Goal: Task Accomplishment & Management: Manage account settings

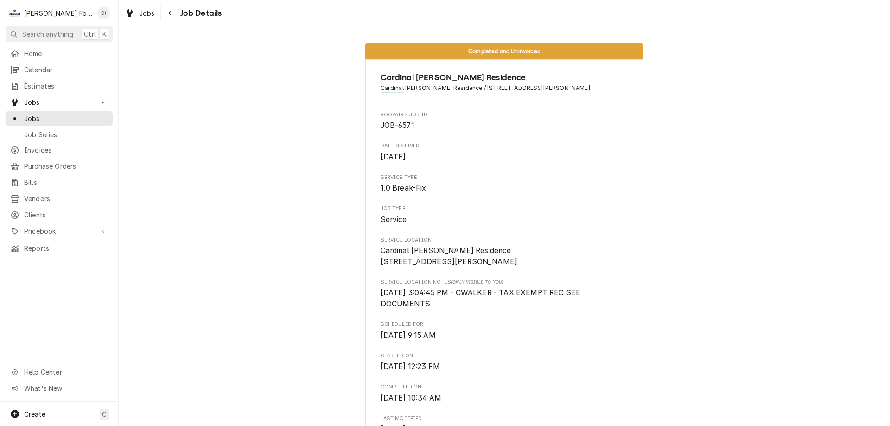
scroll to position [788, 0]
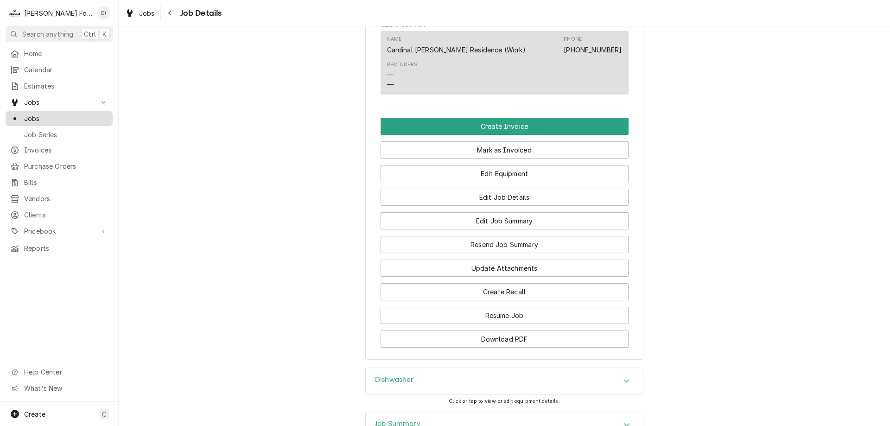
click at [79, 119] on span "Jobs" at bounding box center [66, 119] width 84 height 10
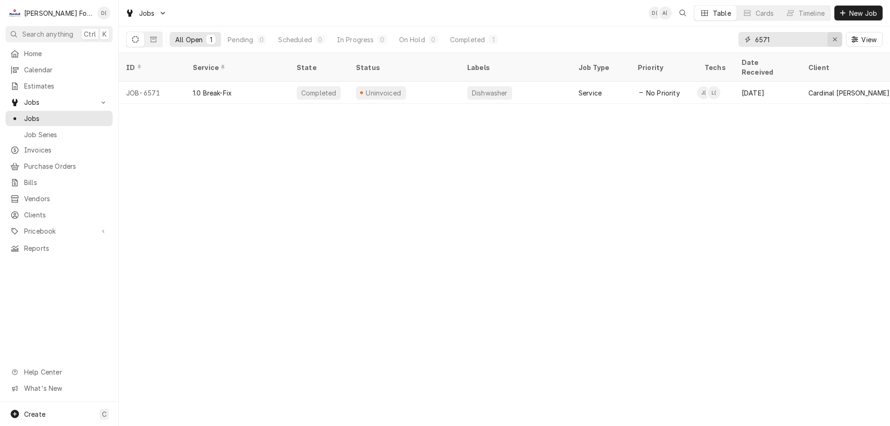
click at [831, 40] on div "Erase input" at bounding box center [834, 39] width 9 height 9
click at [816, 41] on input "Dynamic Content Wrapper" at bounding box center [798, 39] width 87 height 15
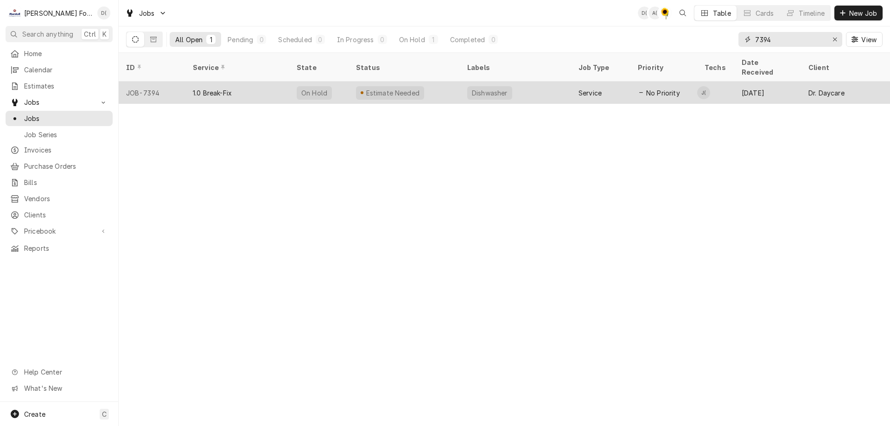
type input "7394"
click at [431, 83] on div "Estimate Needed" at bounding box center [403, 93] width 111 height 22
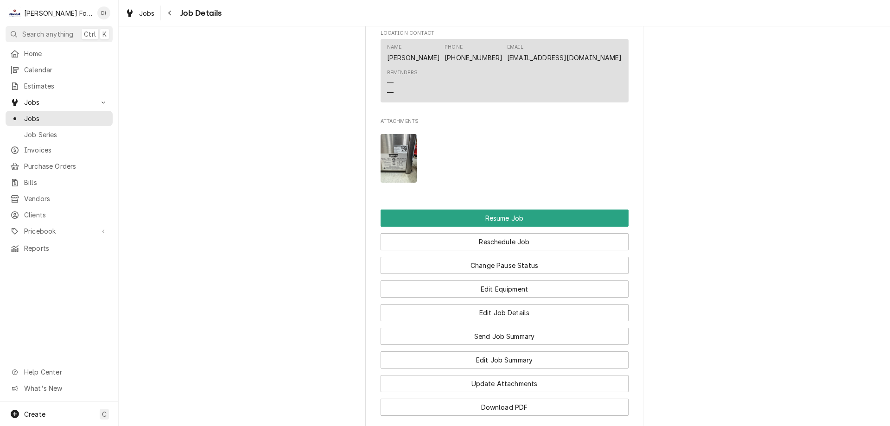
scroll to position [1020, 0]
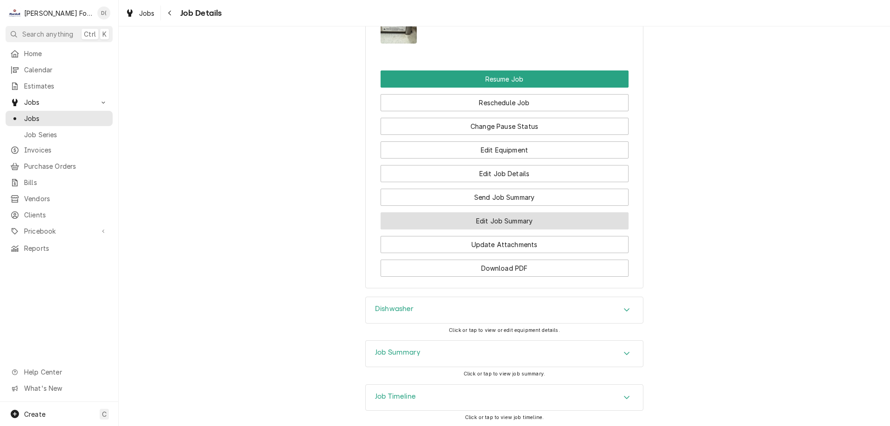
click at [467, 229] on button "Edit Job Summary" at bounding box center [504, 220] width 248 height 17
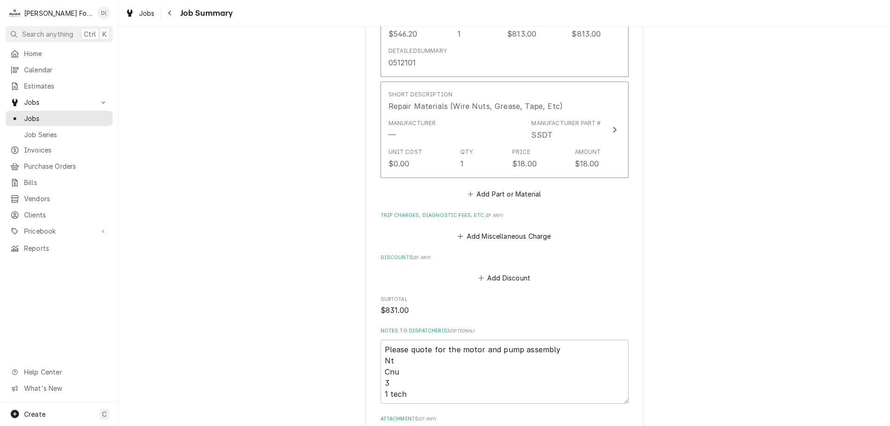
scroll to position [880, 0]
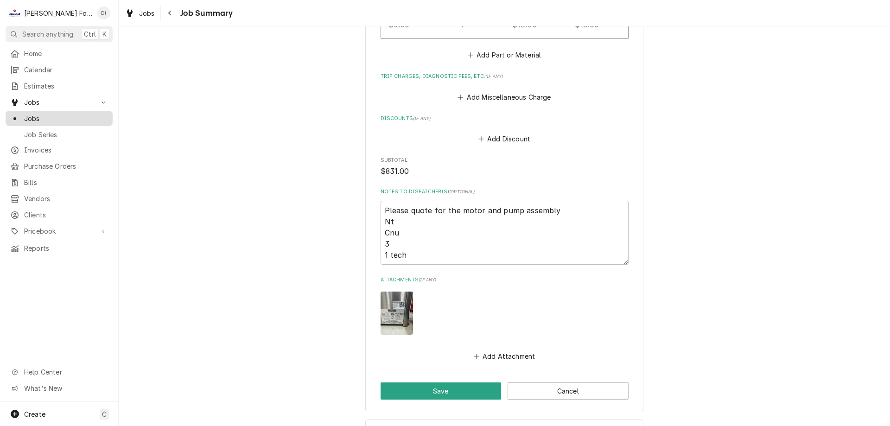
click at [65, 114] on span "Jobs" at bounding box center [66, 119] width 84 height 10
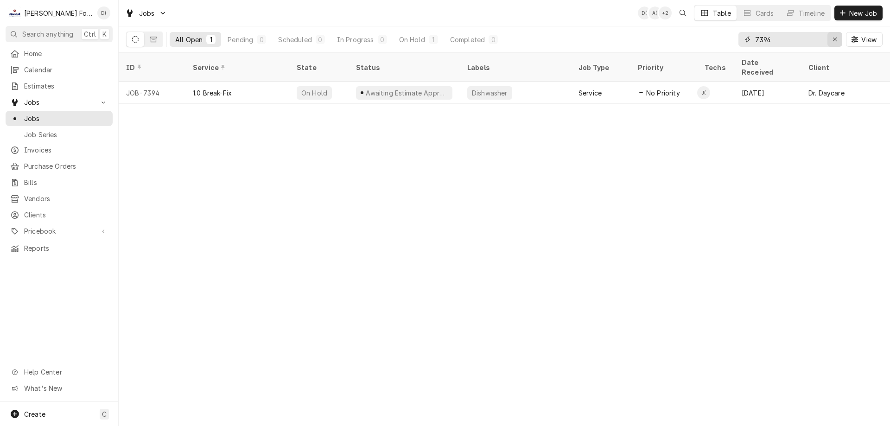
click at [834, 41] on icon "Erase input" at bounding box center [834, 39] width 5 height 6
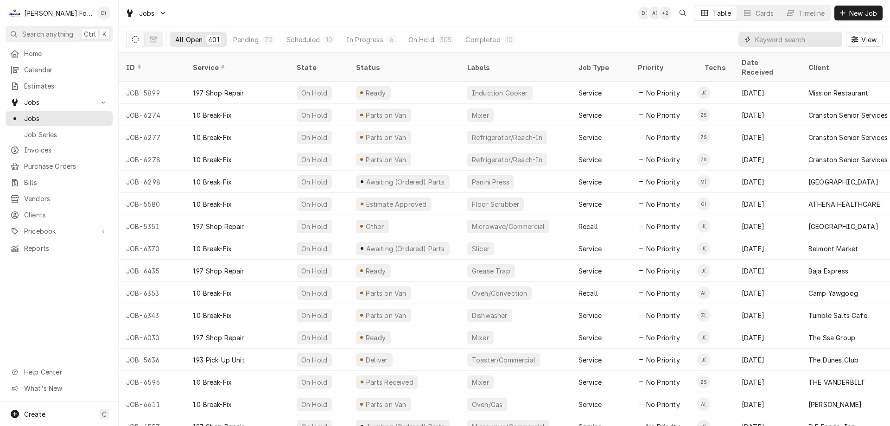
click at [769, 38] on input "Dynamic Content Wrapper" at bounding box center [796, 39] width 82 height 15
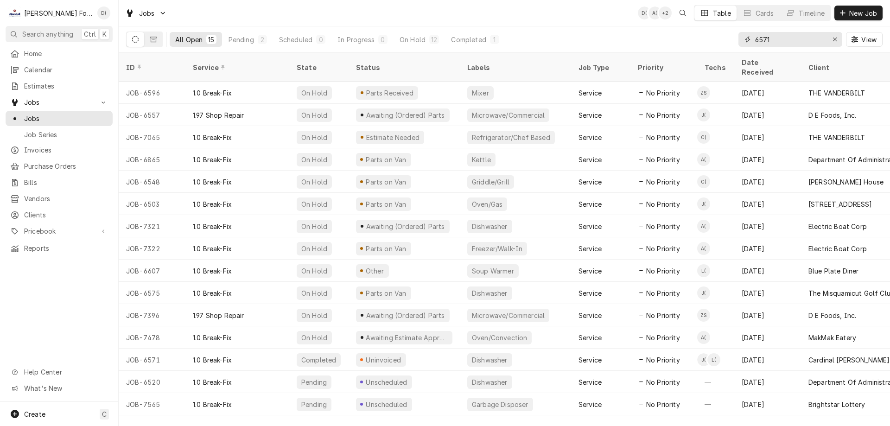
type input "6571"
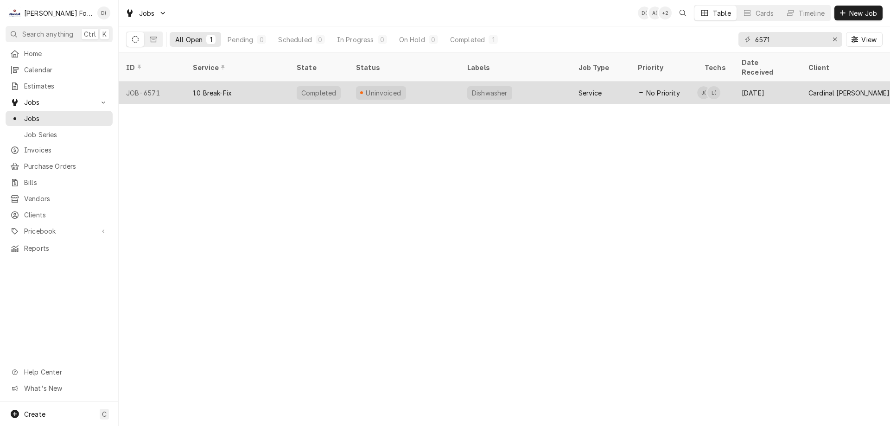
click at [457, 82] on div "Uninvoiced" at bounding box center [403, 93] width 111 height 22
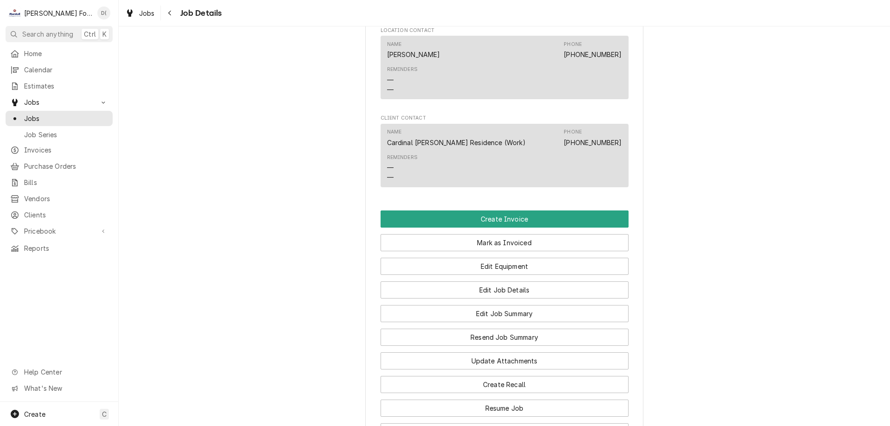
scroll to position [834, 0]
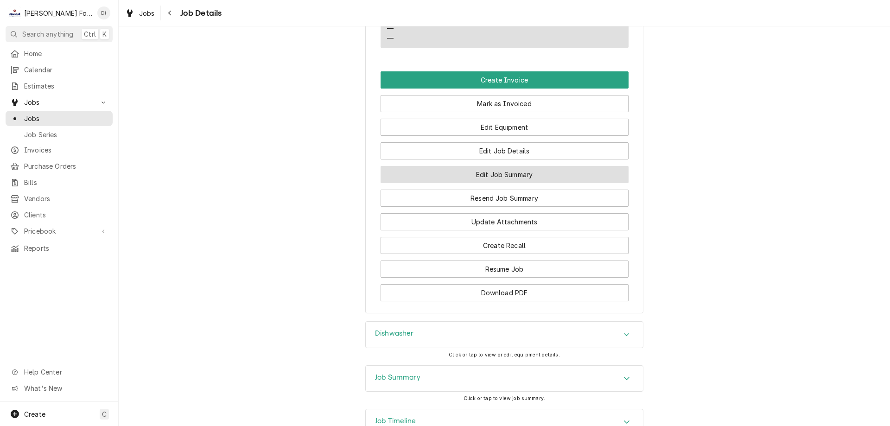
click at [498, 183] on button "Edit Job Summary" at bounding box center [504, 174] width 248 height 17
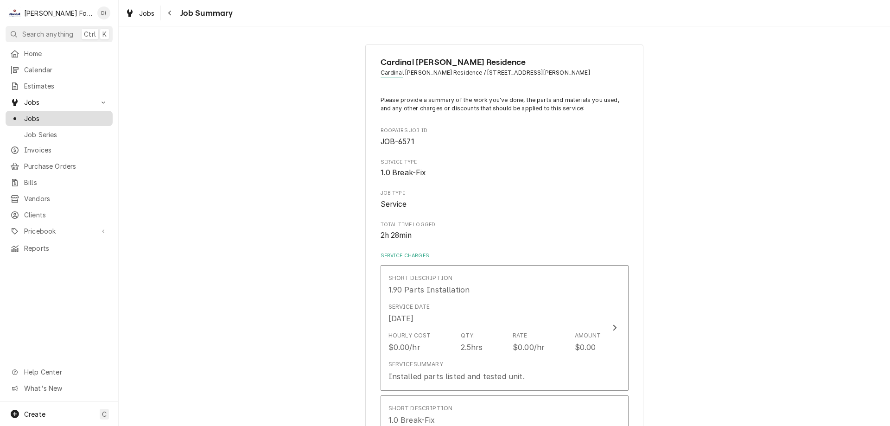
click at [40, 116] on span "Jobs" at bounding box center [66, 119] width 84 height 10
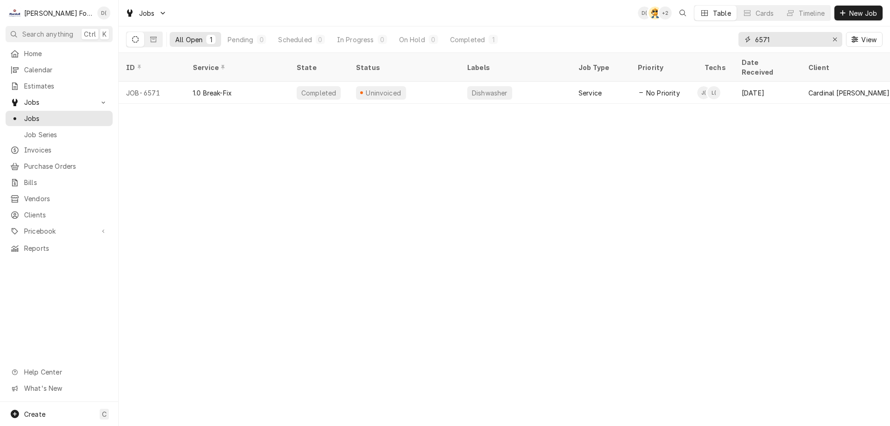
click at [775, 38] on input "6571" at bounding box center [790, 39] width 70 height 15
drag, startPoint x: 833, startPoint y: 39, endPoint x: 827, endPoint y: 43, distance: 6.7
click at [833, 41] on icon "Erase input" at bounding box center [834, 39] width 5 height 6
click at [805, 45] on input "Dynamic Content Wrapper" at bounding box center [798, 39] width 87 height 15
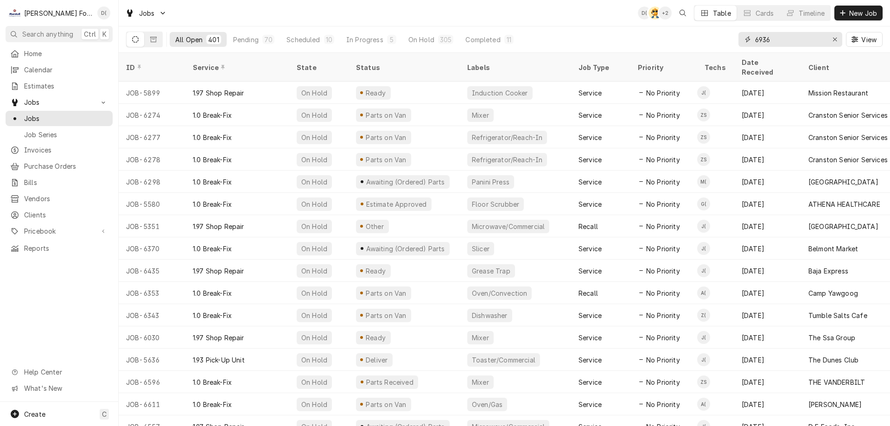
type input "6936"
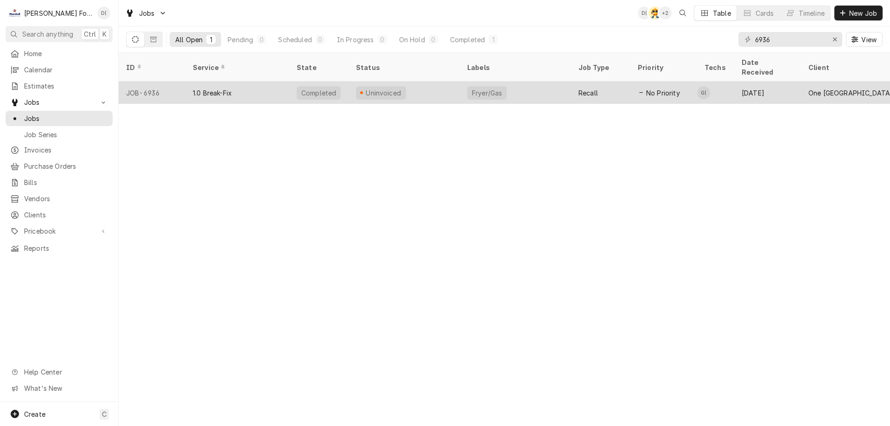
click at [444, 82] on div "Uninvoiced" at bounding box center [403, 93] width 111 height 22
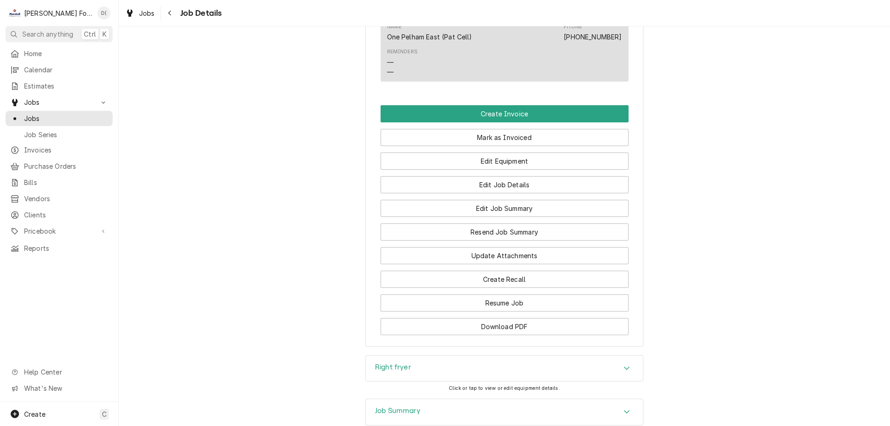
scroll to position [1020, 0]
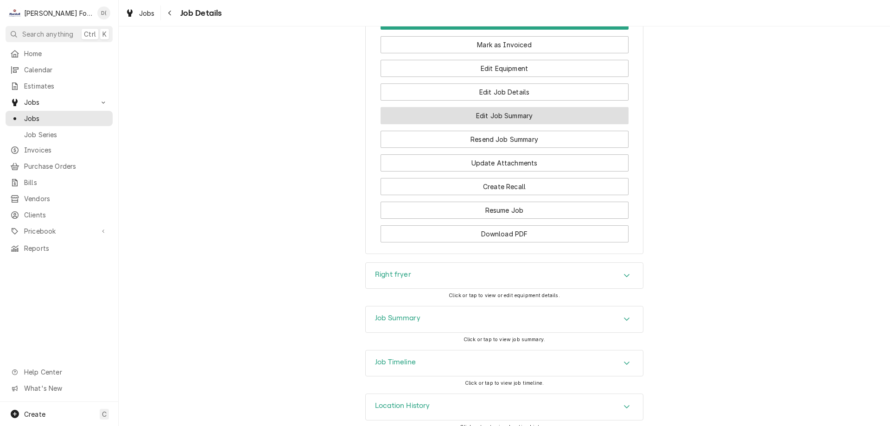
click at [486, 124] on button "Edit Job Summary" at bounding box center [504, 115] width 248 height 17
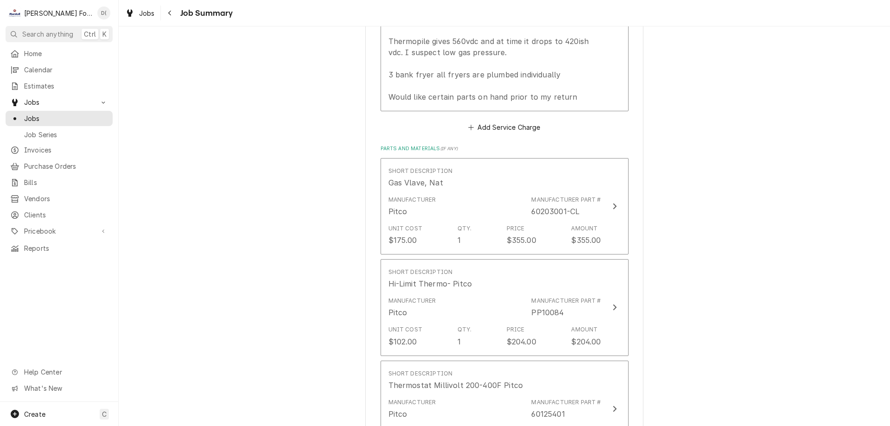
scroll to position [1010, 0]
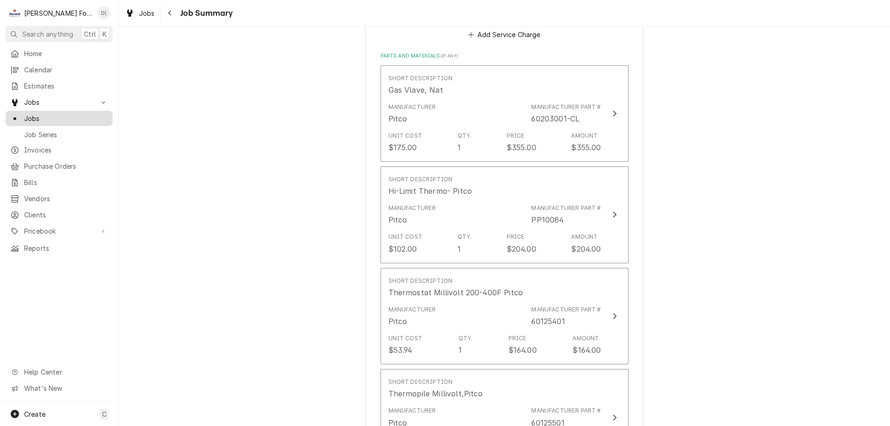
click at [89, 114] on span "Jobs" at bounding box center [66, 119] width 84 height 10
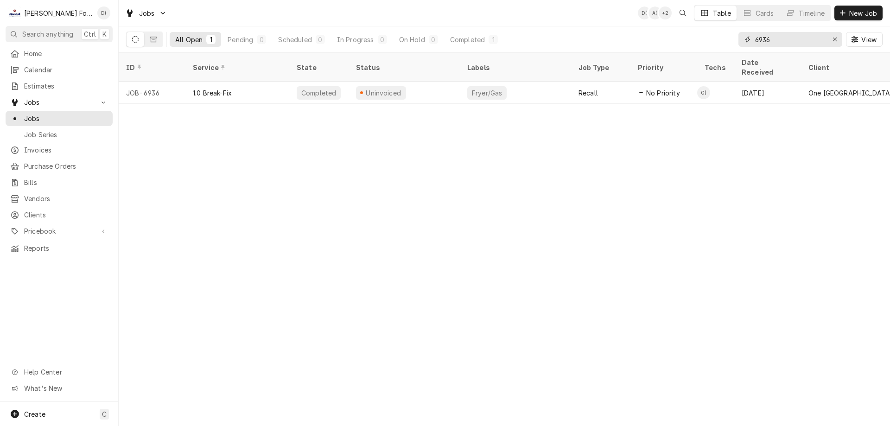
click at [779, 38] on input "6936" at bounding box center [790, 39] width 70 height 15
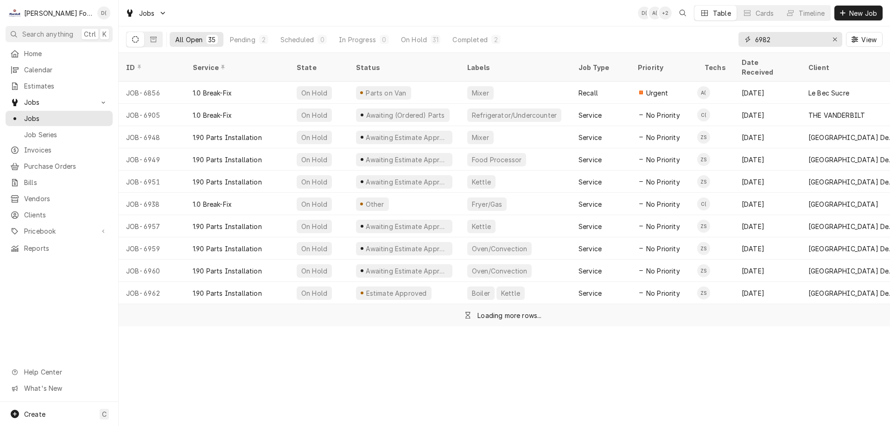
type input "6982"
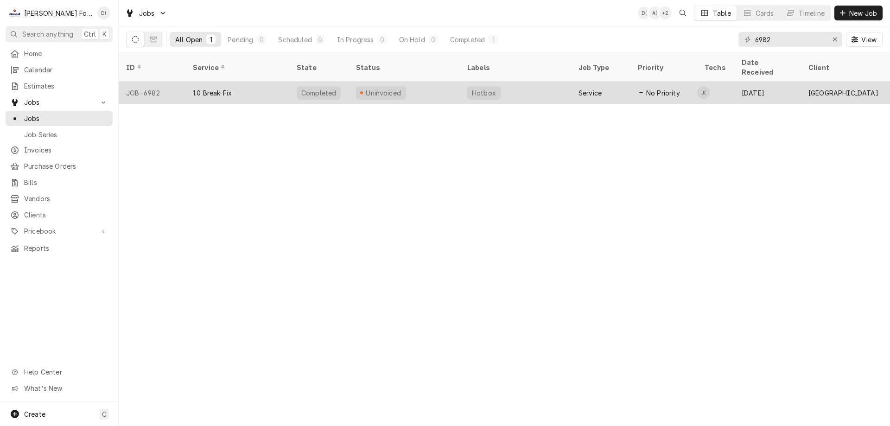
click at [518, 82] on div "Hotbox" at bounding box center [515, 93] width 111 height 22
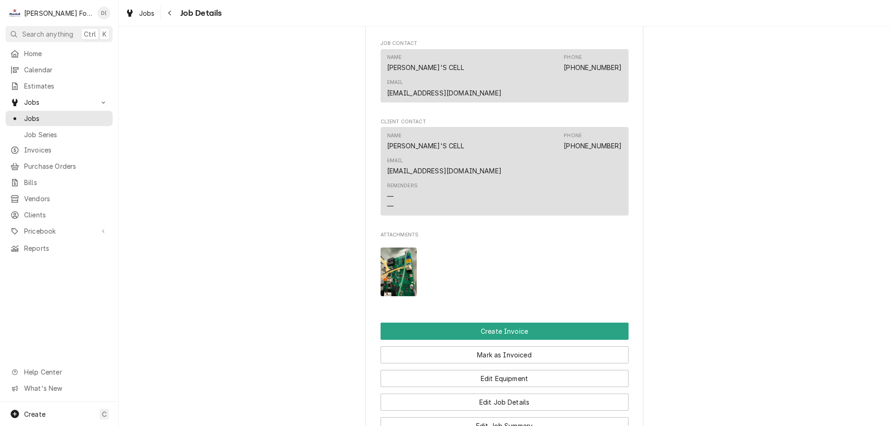
scroll to position [1020, 0]
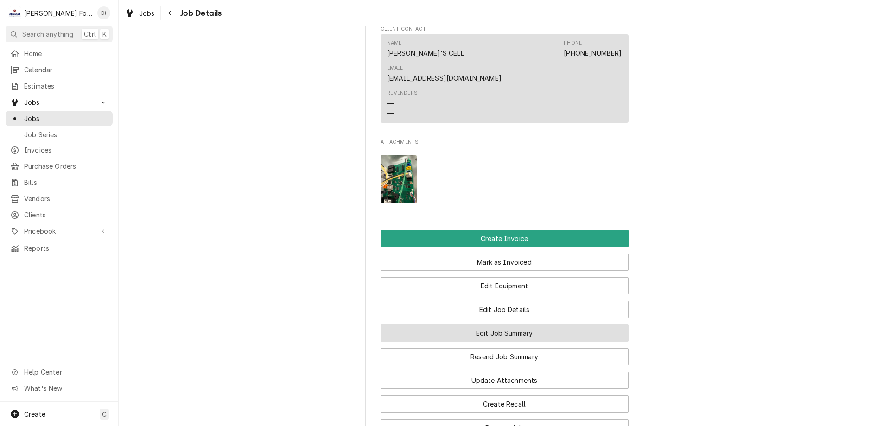
click at [470, 324] on button "Edit Job Summary" at bounding box center [504, 332] width 248 height 17
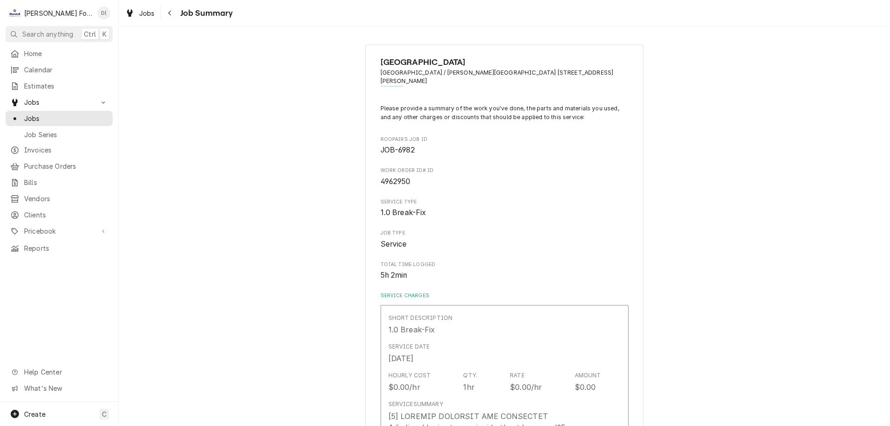
scroll to position [93, 0]
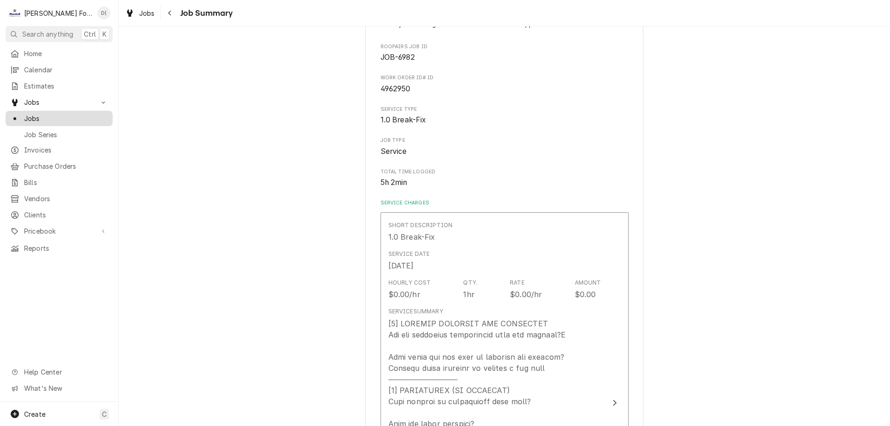
click at [49, 118] on span "Jobs" at bounding box center [66, 119] width 84 height 10
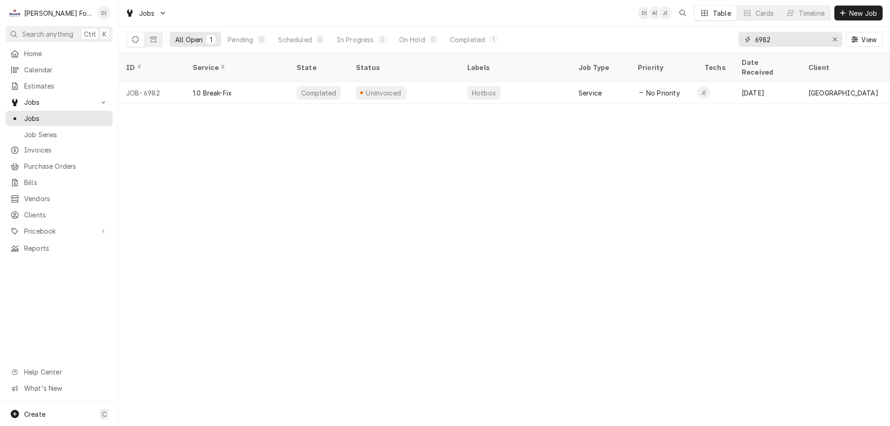
click at [783, 40] on input "6982" at bounding box center [790, 39] width 70 height 15
click at [831, 37] on div "Erase input" at bounding box center [834, 39] width 9 height 9
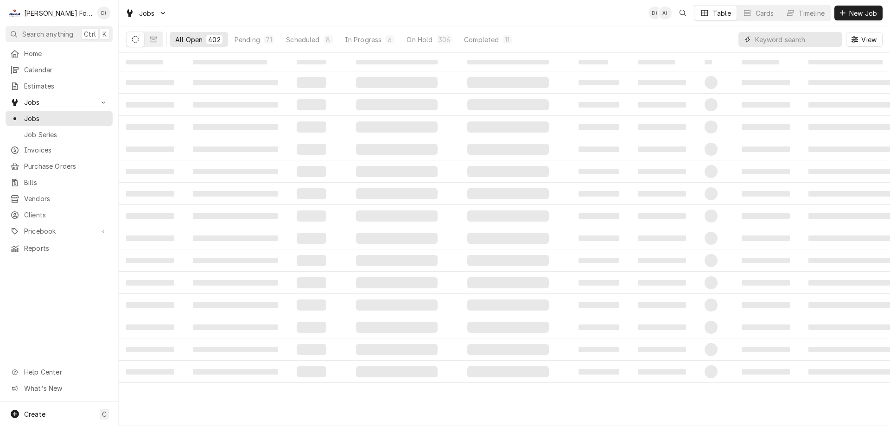
click at [817, 39] on input "Dynamic Content Wrapper" at bounding box center [796, 39] width 82 height 15
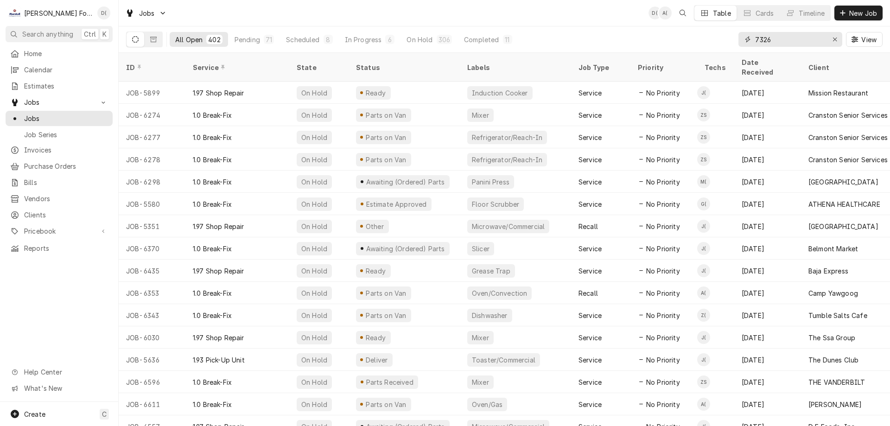
type input "7326"
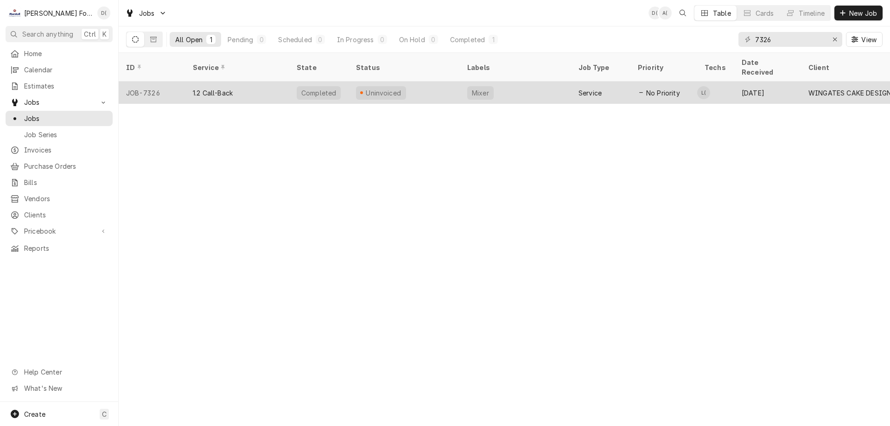
click at [427, 87] on div "Uninvoiced" at bounding box center [403, 93] width 111 height 22
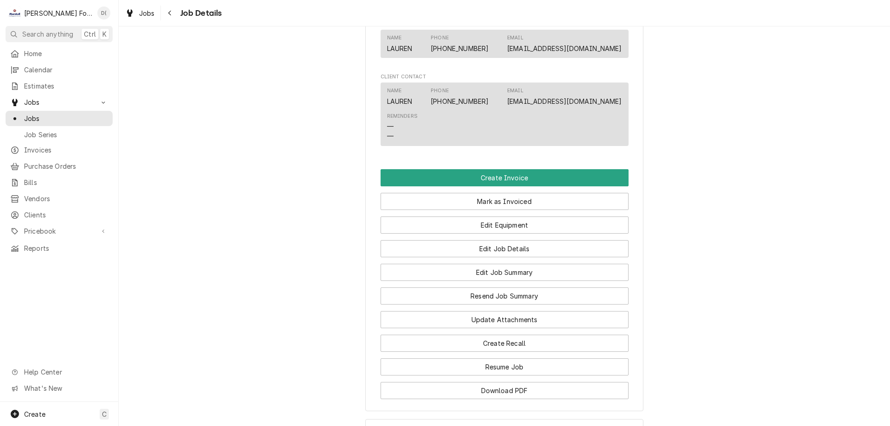
scroll to position [735, 0]
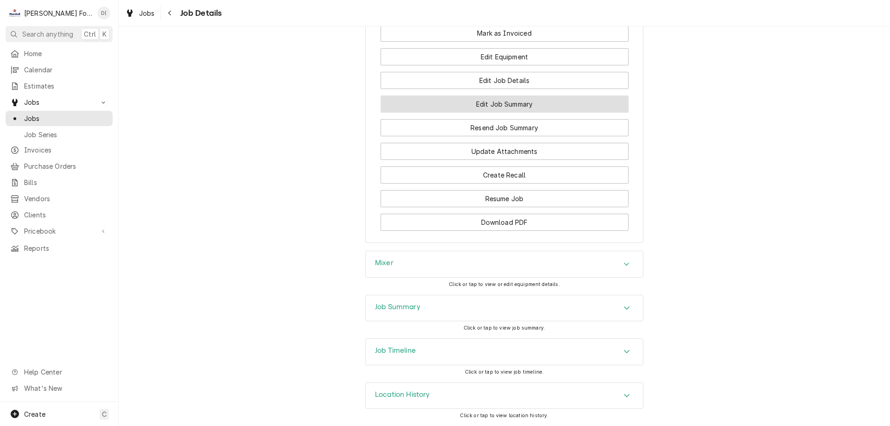
click at [495, 108] on button "Edit Job Summary" at bounding box center [504, 103] width 248 height 17
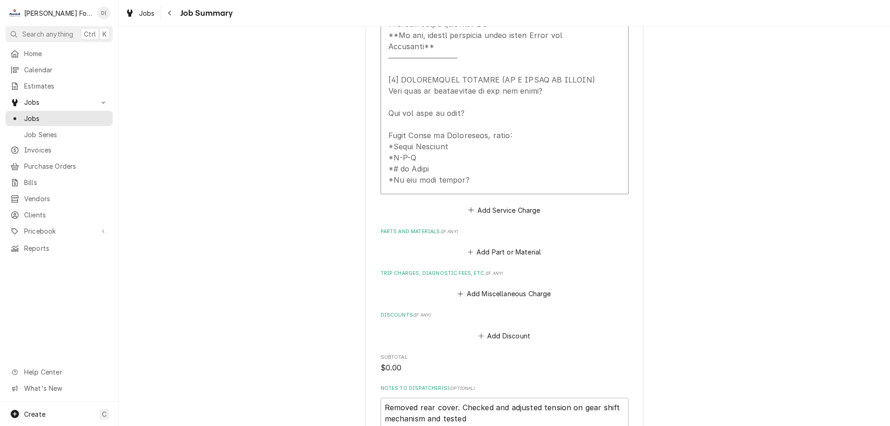
scroll to position [602, 0]
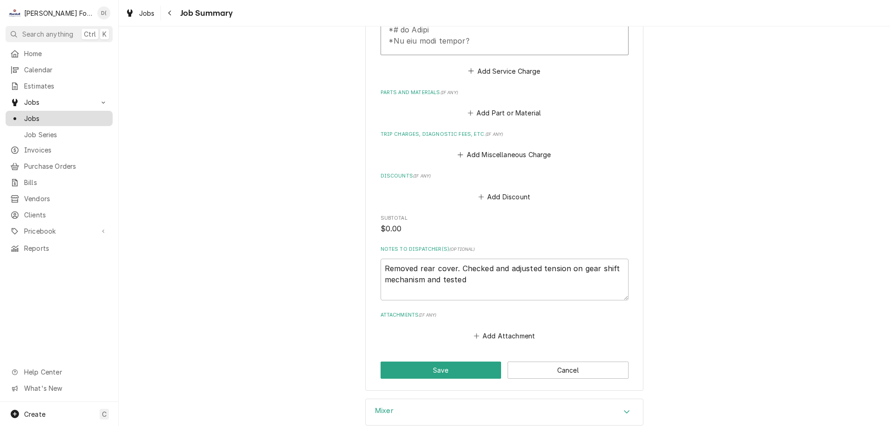
click at [61, 118] on span "Jobs" at bounding box center [66, 119] width 84 height 10
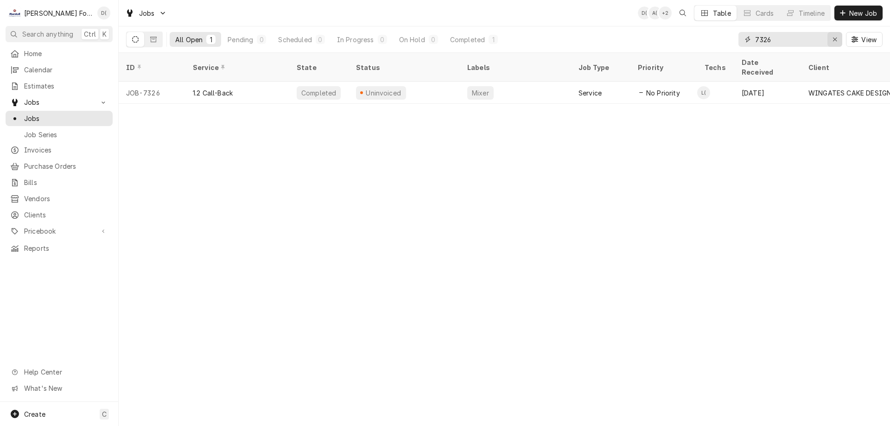
click at [835, 38] on icon "Erase input" at bounding box center [834, 39] width 5 height 6
click at [817, 38] on input "Dynamic Content Wrapper" at bounding box center [798, 39] width 87 height 15
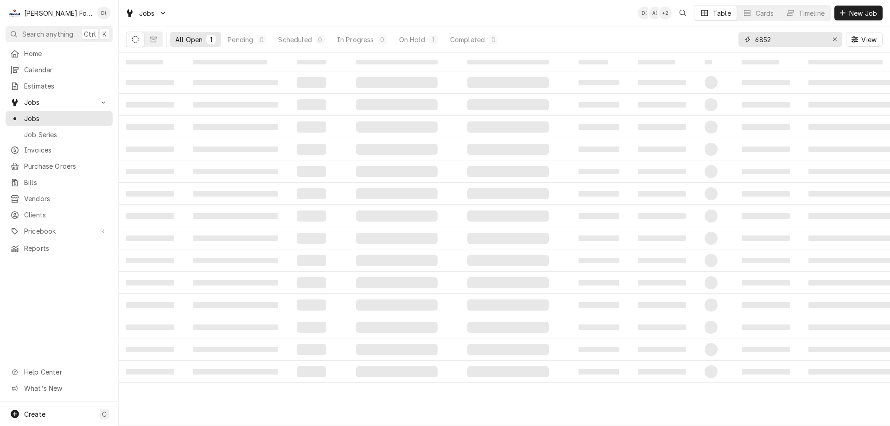
type input "6852"
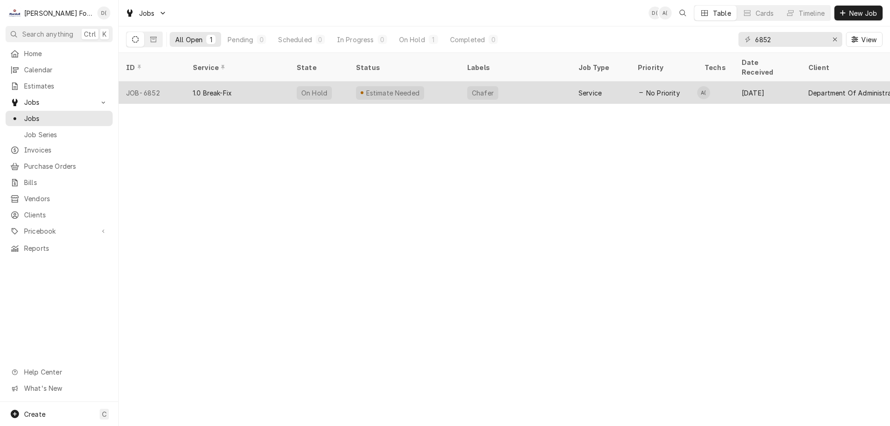
click at [517, 83] on div "Chafer" at bounding box center [515, 93] width 111 height 22
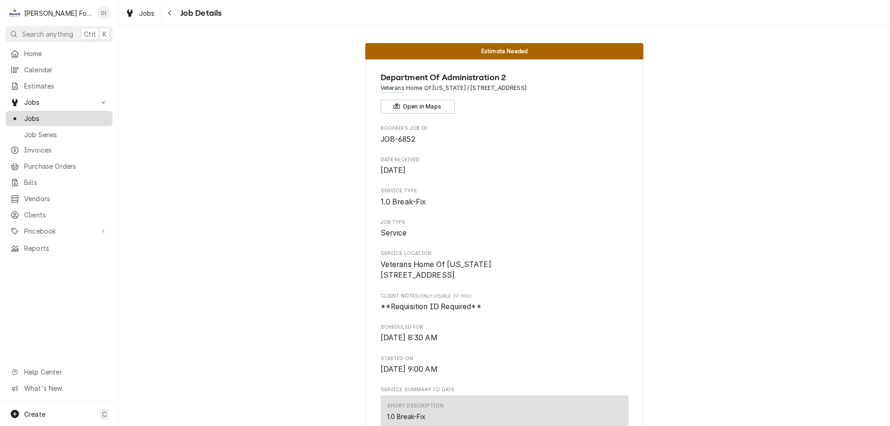
click at [63, 114] on span "Jobs" at bounding box center [66, 119] width 84 height 10
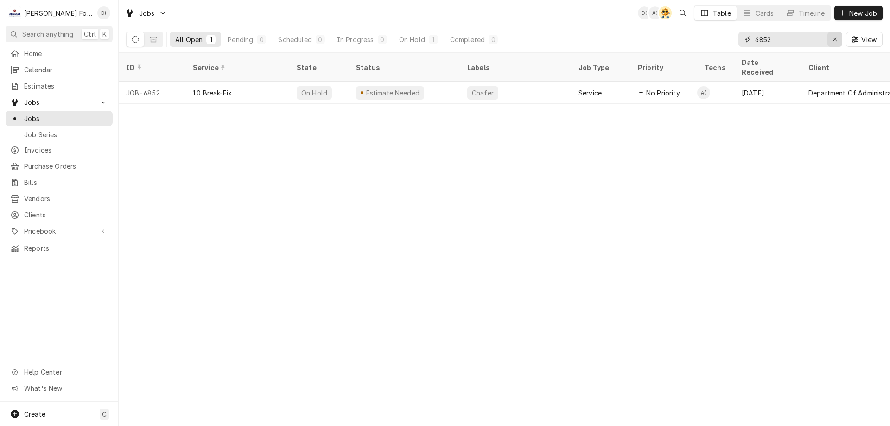
click at [833, 38] on icon "Erase input" at bounding box center [834, 39] width 5 height 6
click at [822, 38] on input "Dynamic Content Wrapper" at bounding box center [798, 39] width 87 height 15
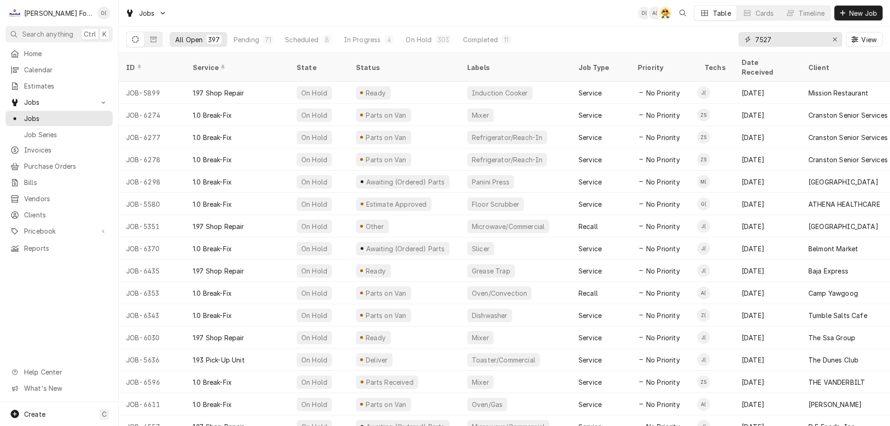
type input "7527"
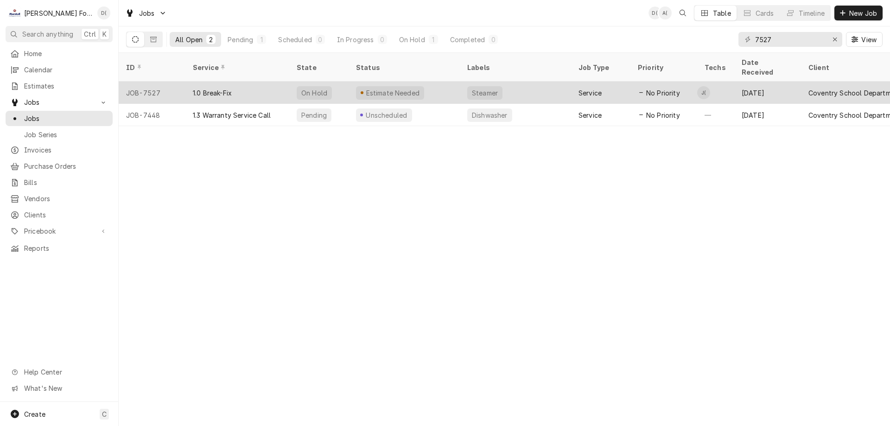
click at [434, 82] on div "Estimate Needed" at bounding box center [403, 93] width 111 height 22
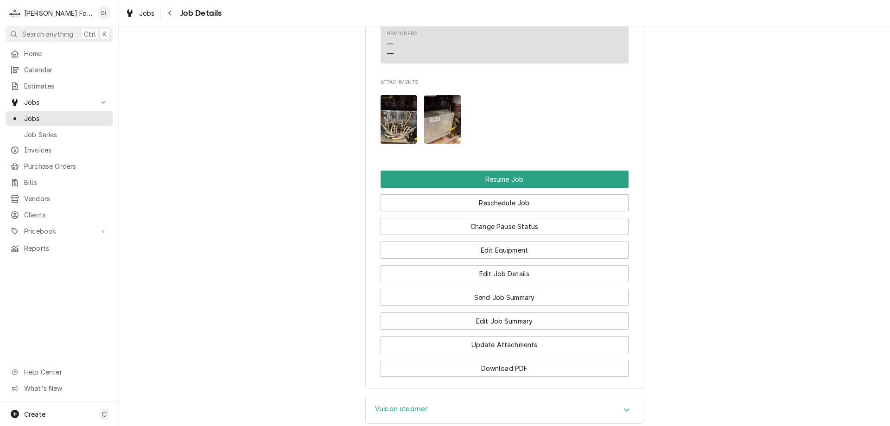
scroll to position [1112, 0]
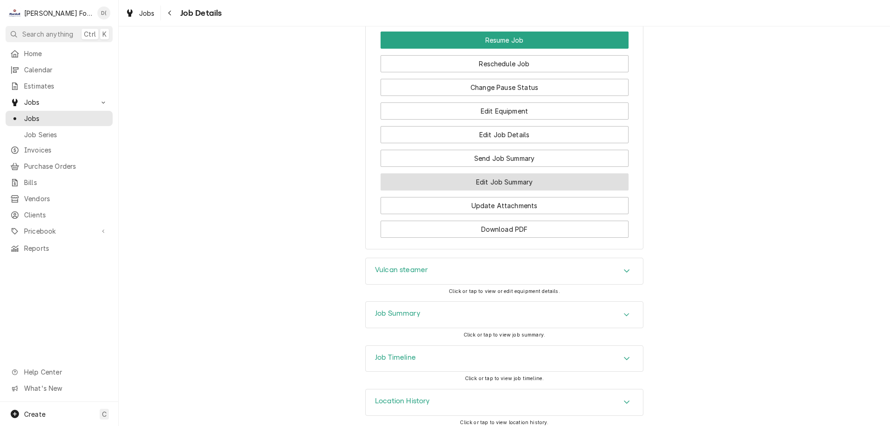
click at [457, 184] on button "Edit Job Summary" at bounding box center [504, 181] width 248 height 17
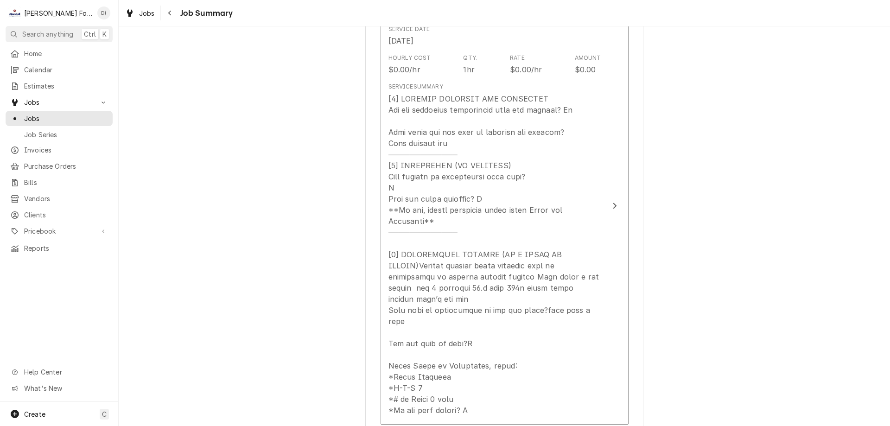
scroll to position [46, 0]
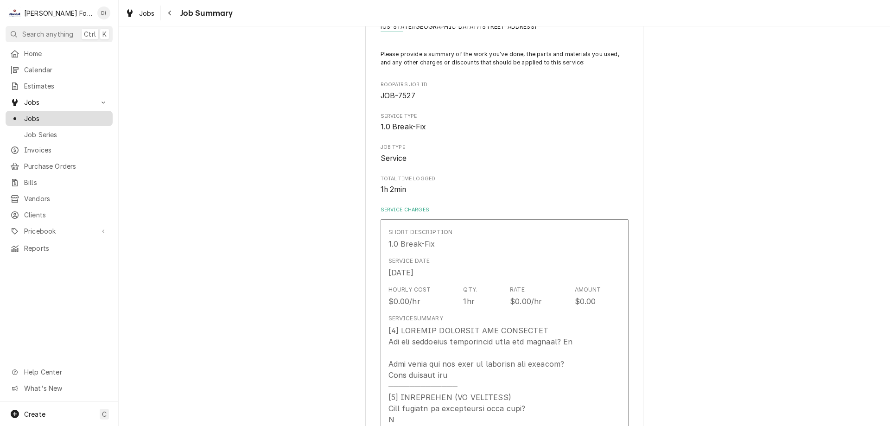
click at [32, 118] on span "Jobs" at bounding box center [66, 119] width 84 height 10
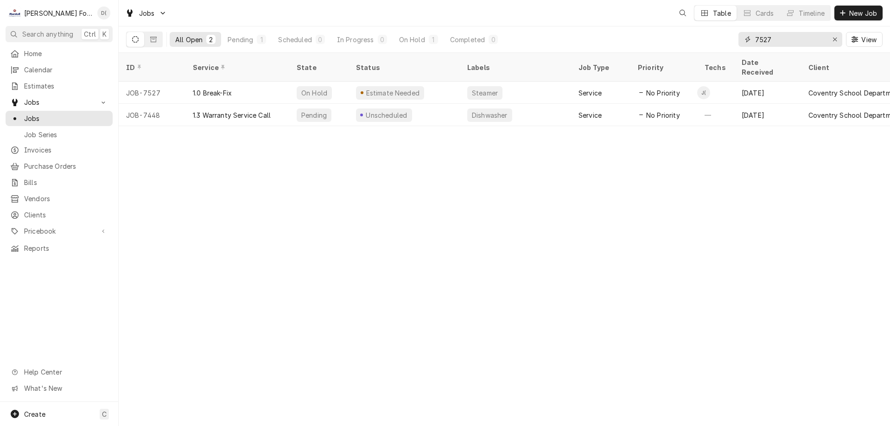
click at [779, 40] on input "7527" at bounding box center [790, 39] width 70 height 15
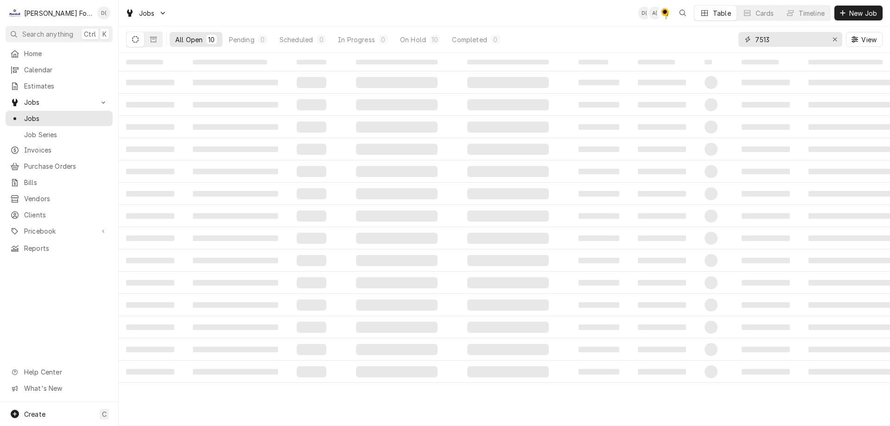
type input "7513"
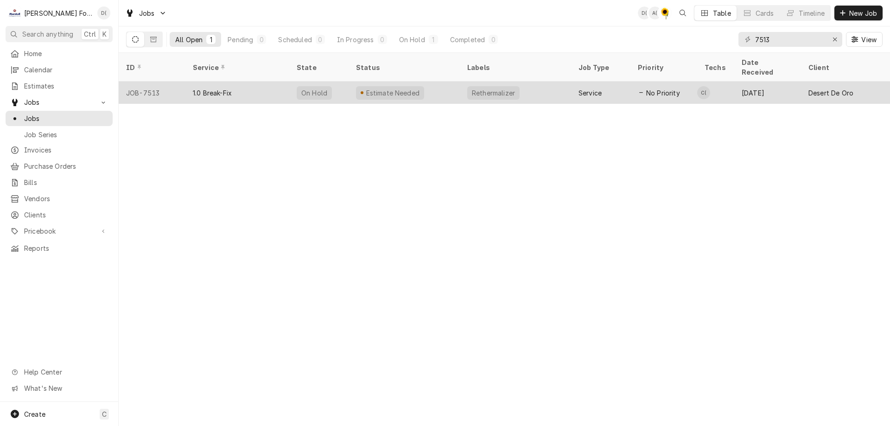
click at [452, 83] on div "Estimate Needed" at bounding box center [403, 93] width 111 height 22
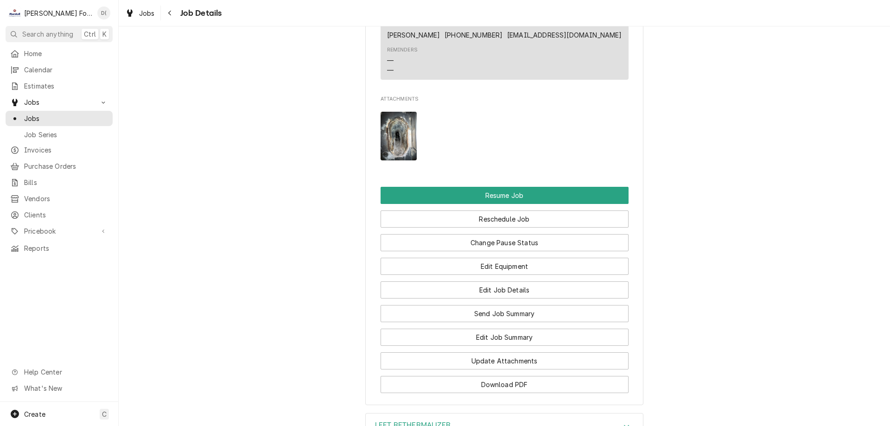
scroll to position [1159, 0]
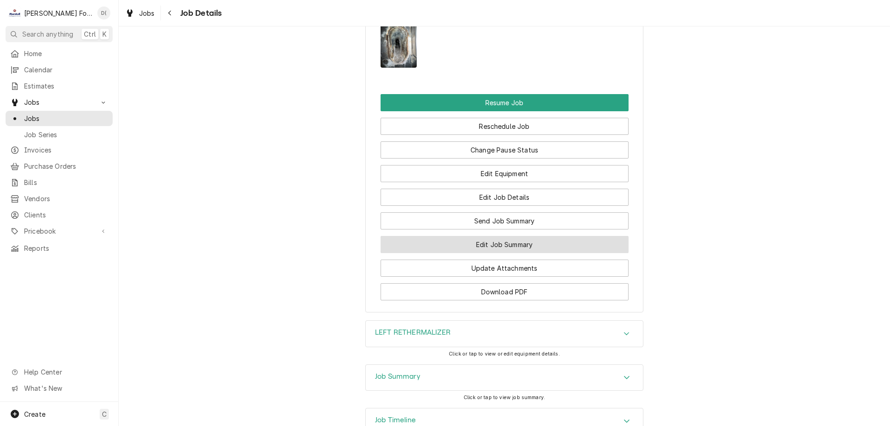
click at [488, 250] on button "Edit Job Summary" at bounding box center [504, 244] width 248 height 17
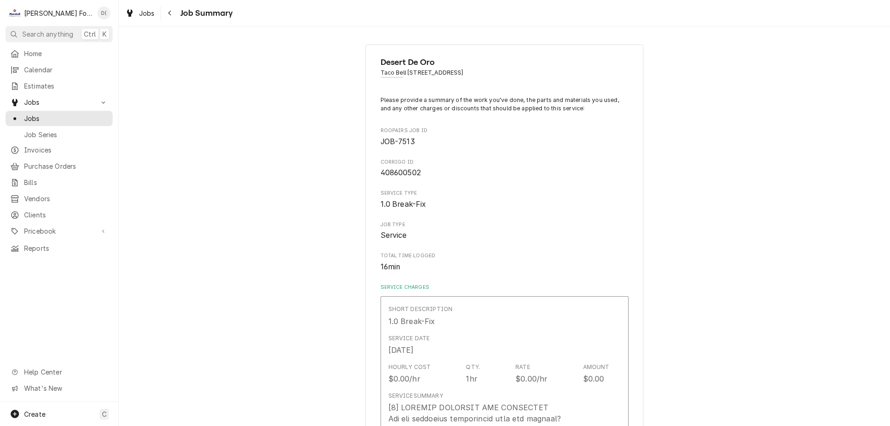
type textarea "x"
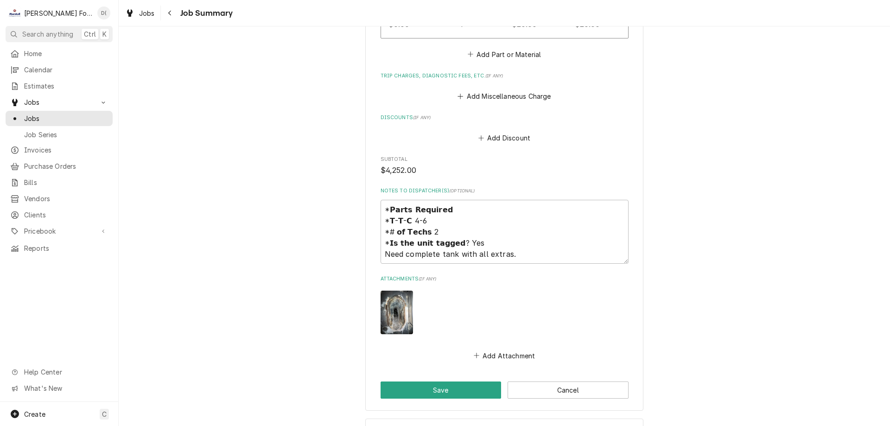
scroll to position [1459, 0]
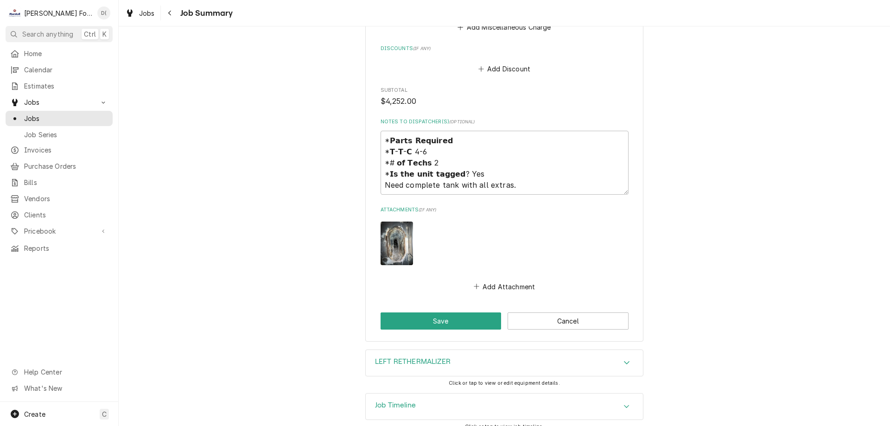
click at [466, 351] on div "LEFT RETHERMALIZER" at bounding box center [504, 363] width 277 height 26
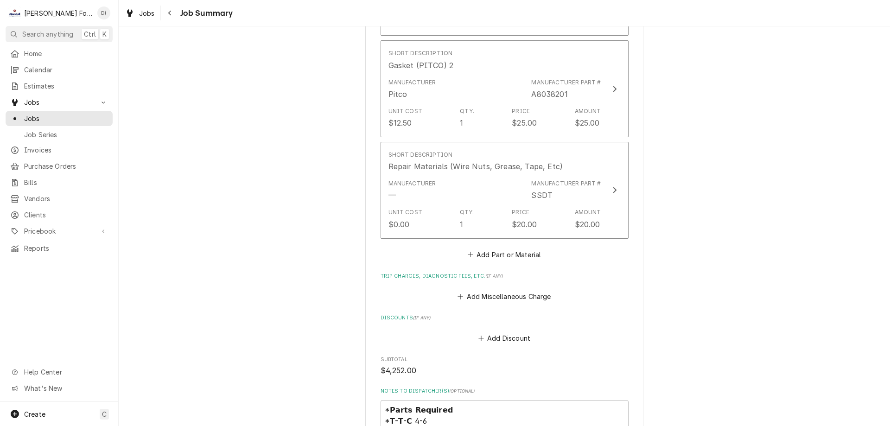
scroll to position [1283, 0]
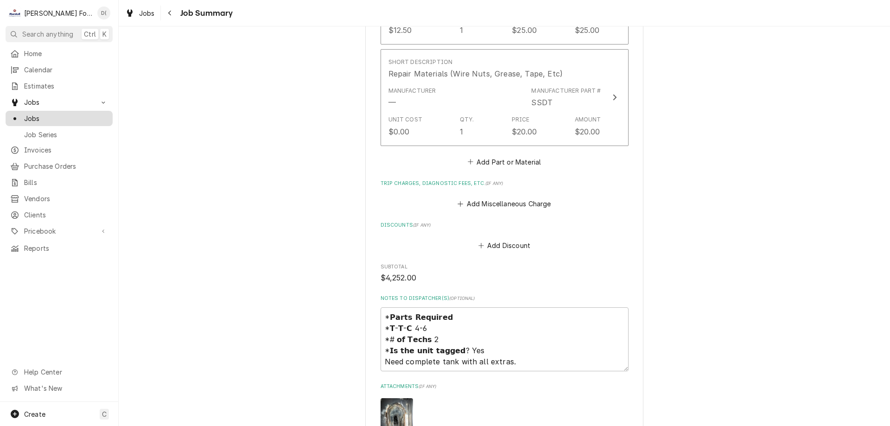
click at [75, 114] on span "Jobs" at bounding box center [66, 119] width 84 height 10
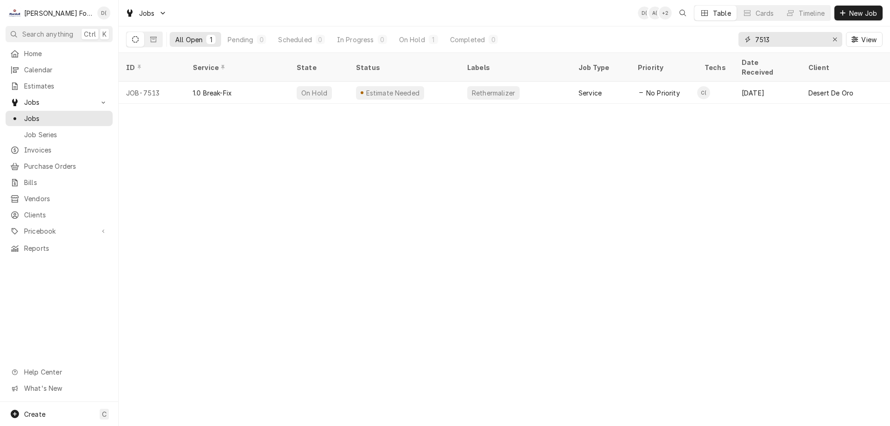
drag, startPoint x: 778, startPoint y: 39, endPoint x: 743, endPoint y: 40, distance: 34.8
click at [743, 40] on div "7513" at bounding box center [790, 39] width 104 height 15
type input "7"
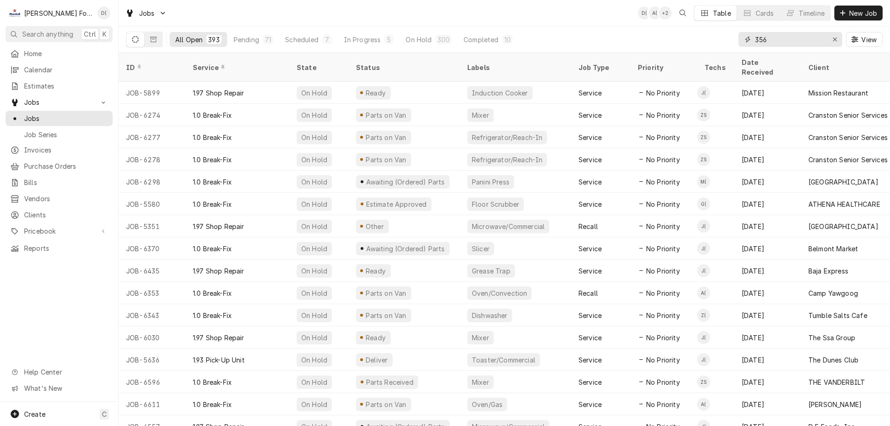
type input "356"
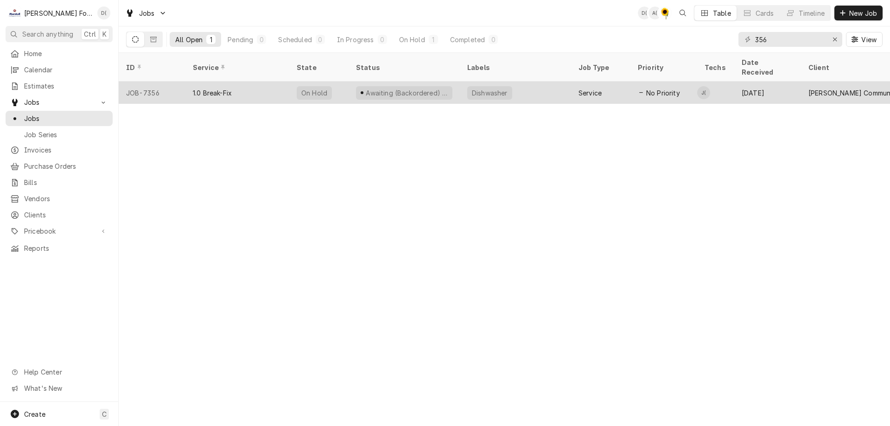
click at [519, 82] on div "Dishwasher" at bounding box center [515, 93] width 111 height 22
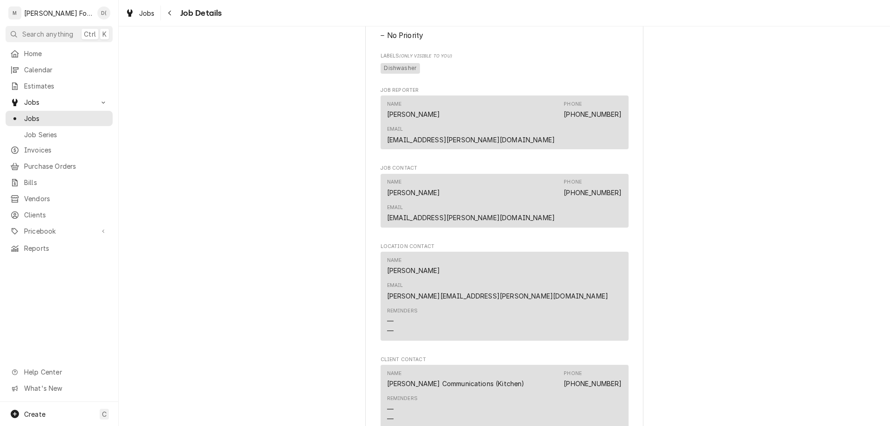
scroll to position [973, 0]
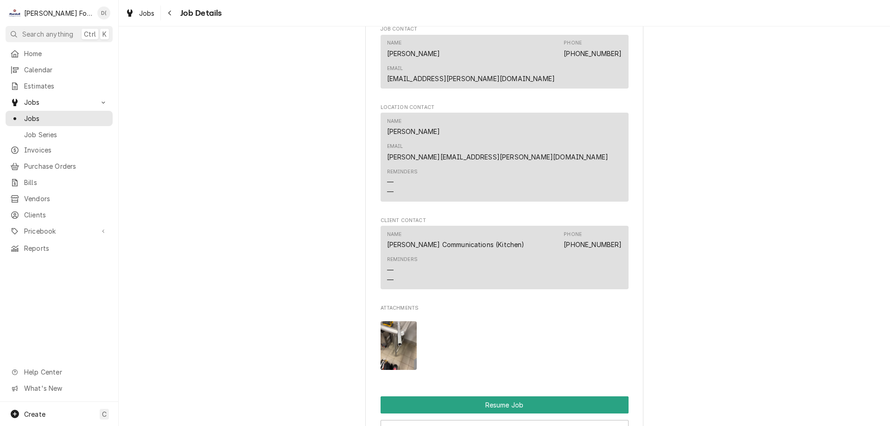
click at [402, 321] on img "Attachments" at bounding box center [398, 345] width 37 height 49
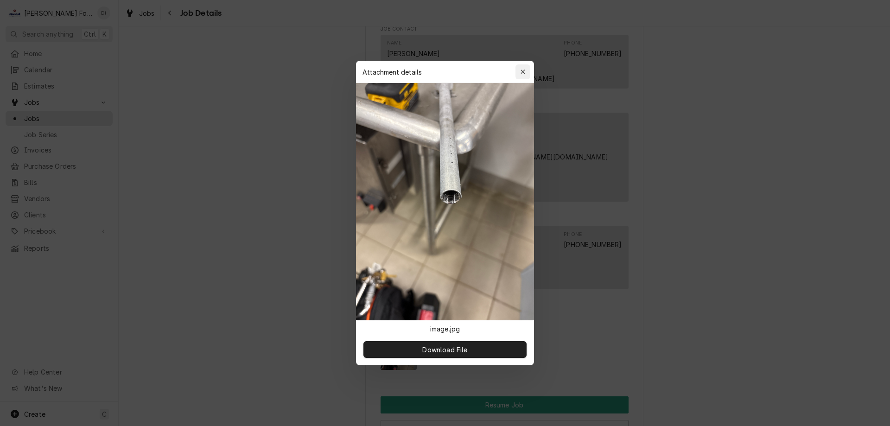
click at [525, 73] on icon "button" at bounding box center [522, 72] width 5 height 6
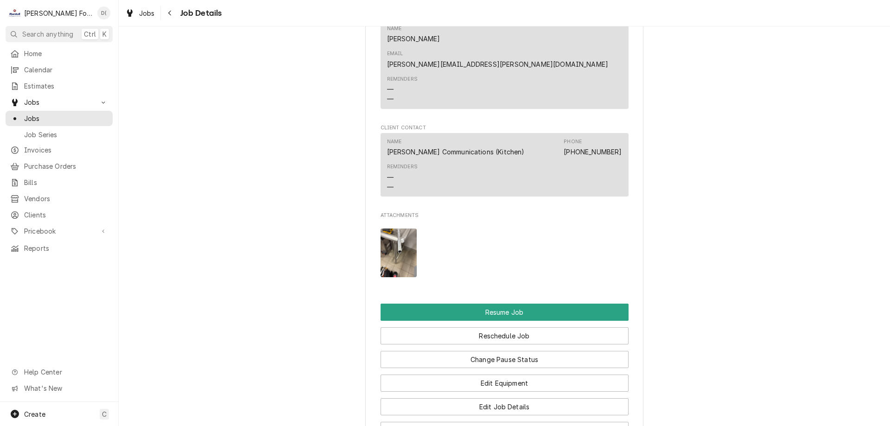
scroll to position [1159, 0]
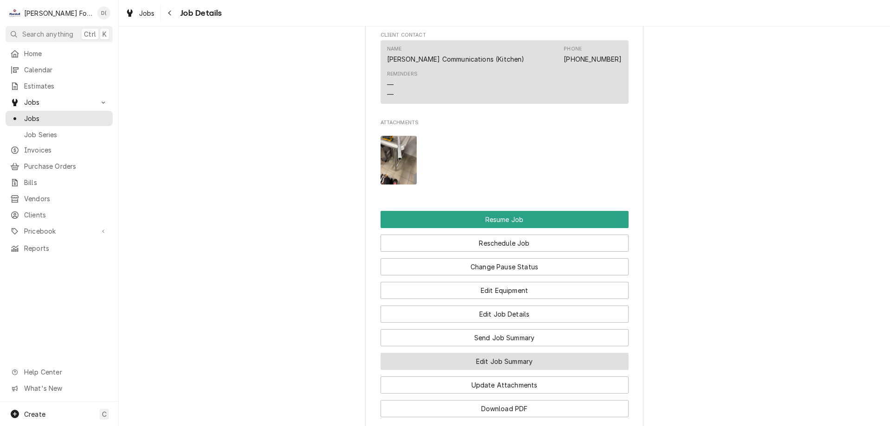
click at [487, 353] on button "Edit Job Summary" at bounding box center [504, 361] width 248 height 17
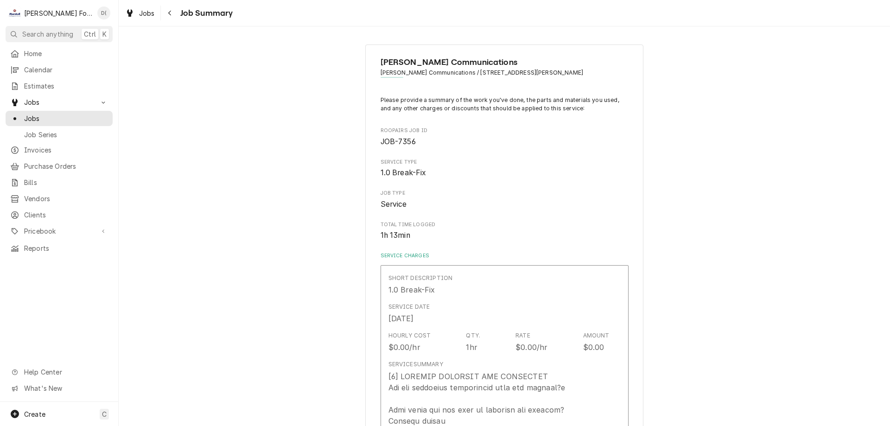
type textarea "x"
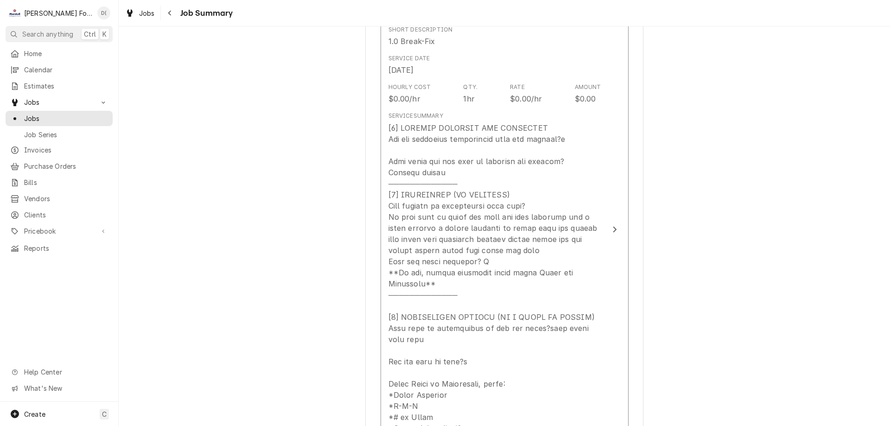
scroll to position [156, 0]
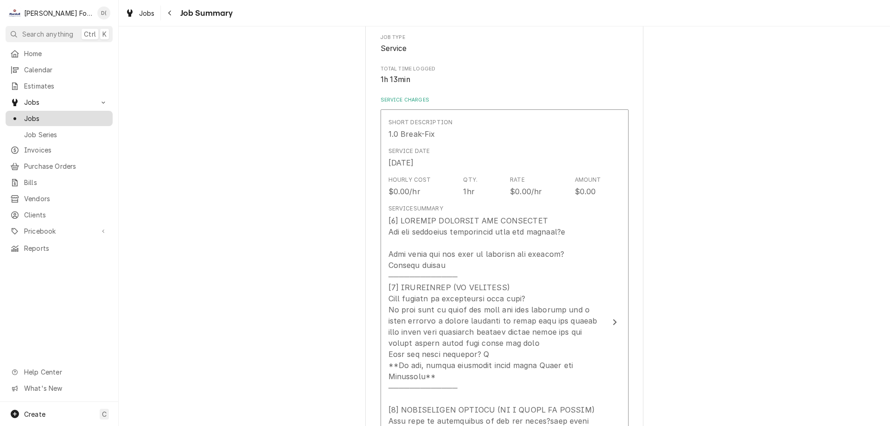
click at [75, 117] on span "Jobs" at bounding box center [66, 119] width 84 height 10
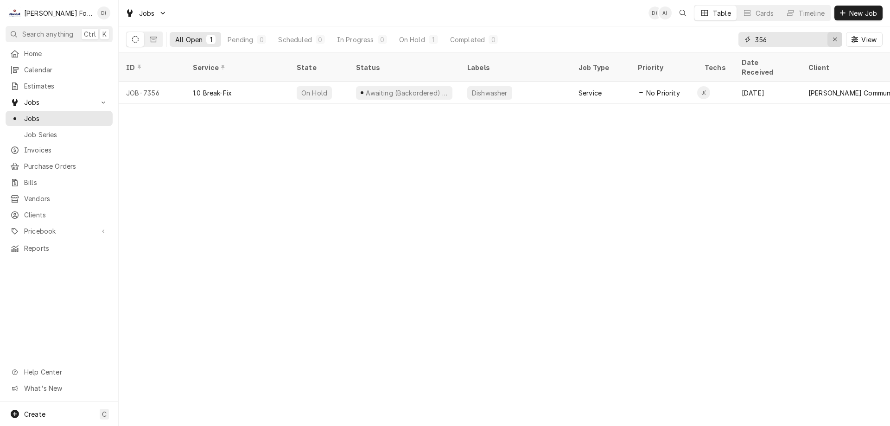
click at [831, 38] on div "Erase input" at bounding box center [834, 39] width 9 height 9
click at [805, 41] on input "Dynamic Content Wrapper" at bounding box center [798, 39] width 87 height 15
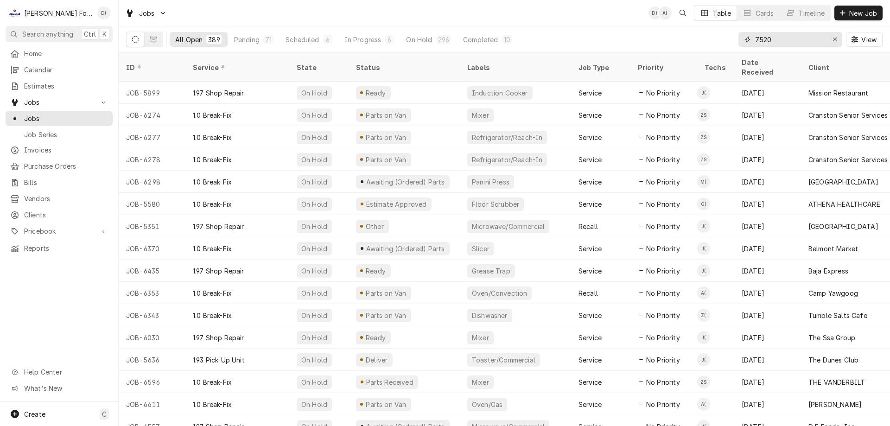
type input "7520"
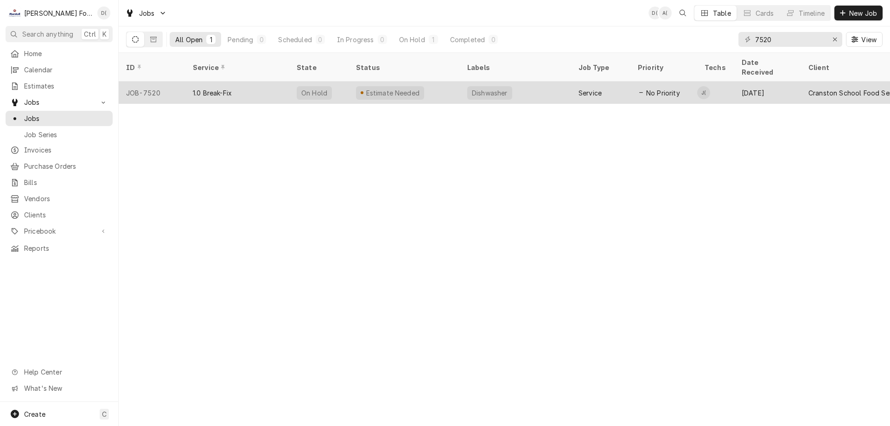
click at [270, 82] on div "1.0 Break-Fix" at bounding box center [237, 93] width 104 height 22
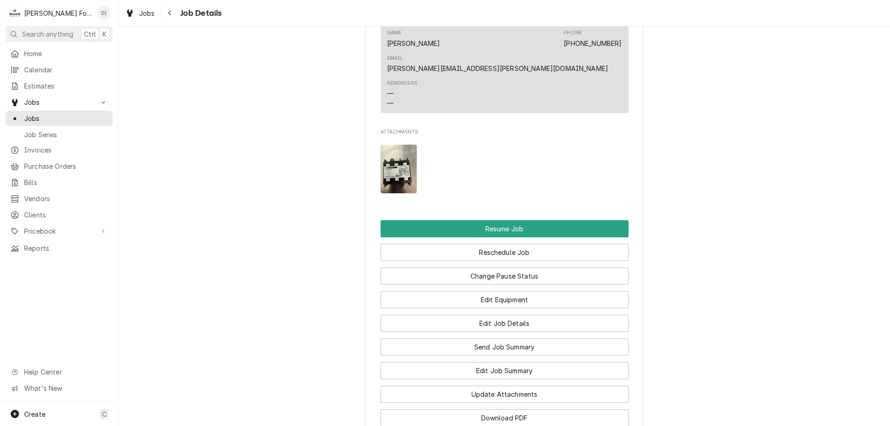
scroll to position [1139, 0]
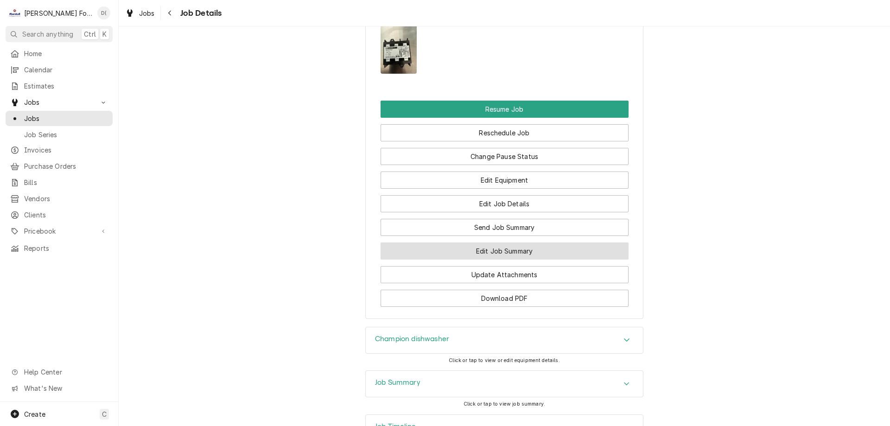
click at [471, 242] on button "Edit Job Summary" at bounding box center [504, 250] width 248 height 17
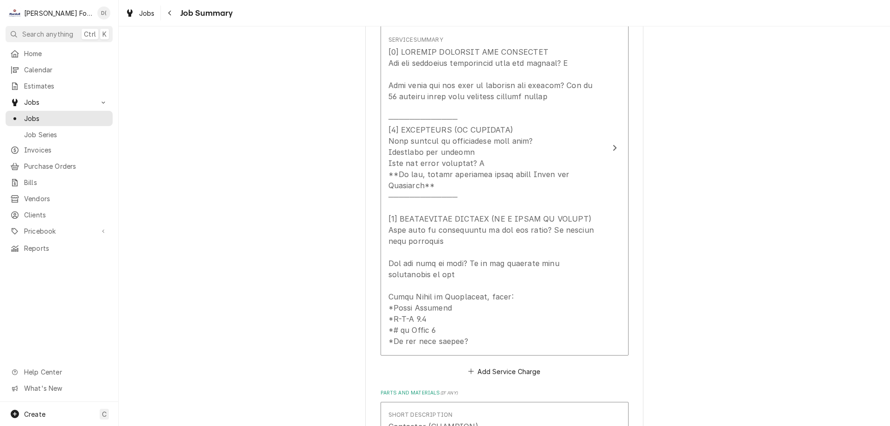
scroll to position [417, 0]
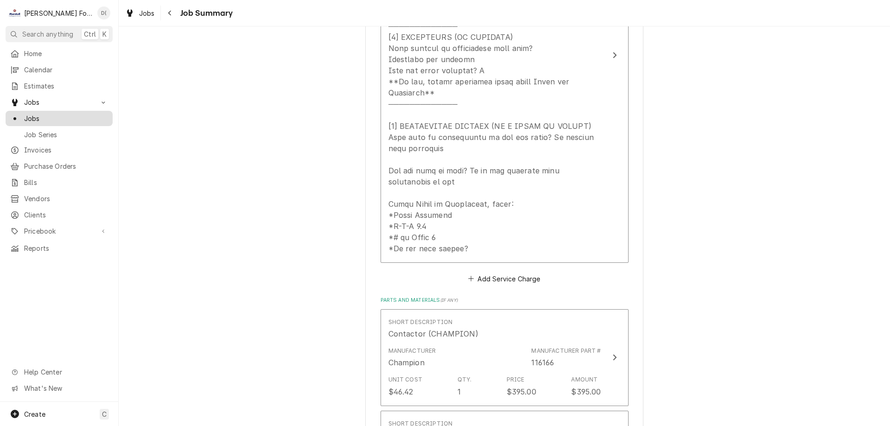
click at [59, 114] on span "Jobs" at bounding box center [66, 119] width 84 height 10
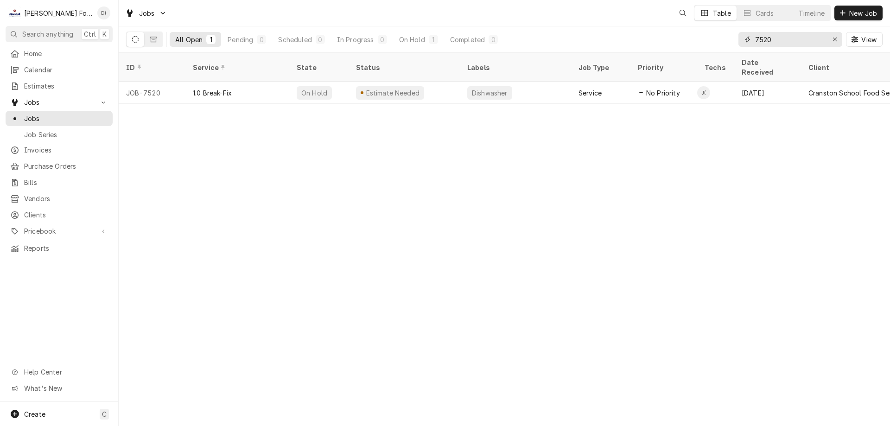
click at [782, 45] on input "7520" at bounding box center [790, 39] width 70 height 15
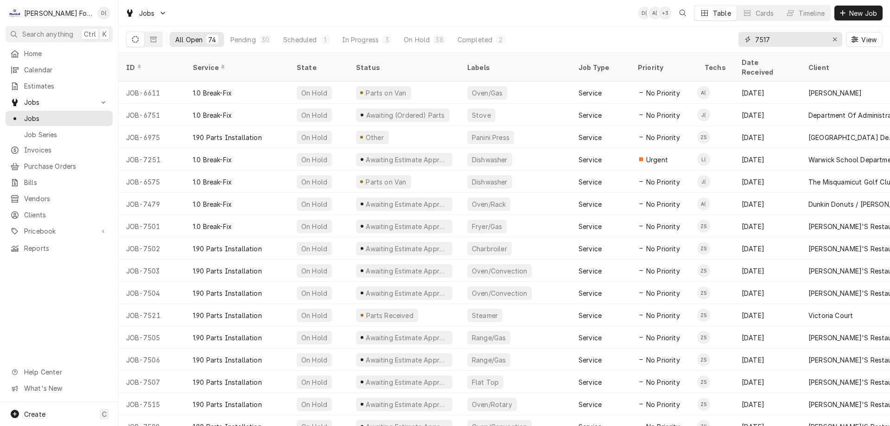
type input "7517"
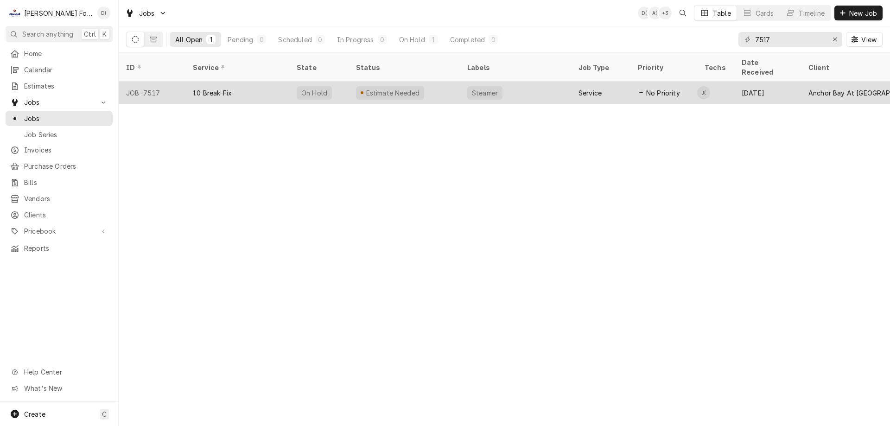
click at [447, 82] on div "Estimate Needed" at bounding box center [403, 93] width 111 height 22
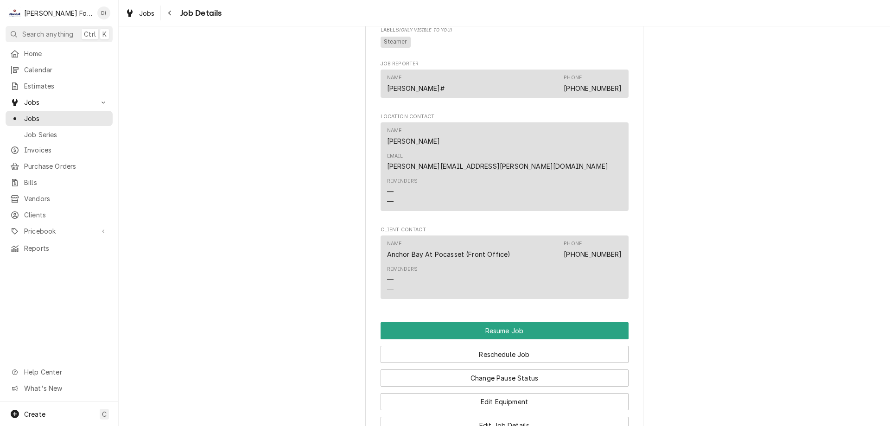
scroll to position [880, 0]
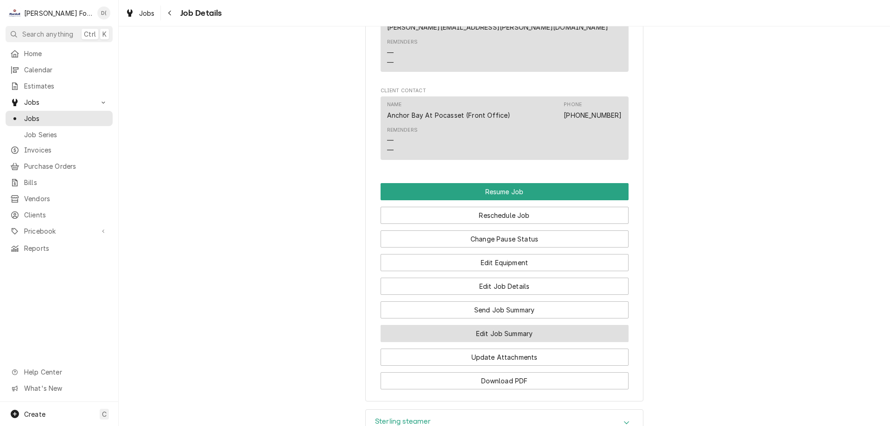
click at [475, 325] on button "Edit Job Summary" at bounding box center [504, 333] width 248 height 17
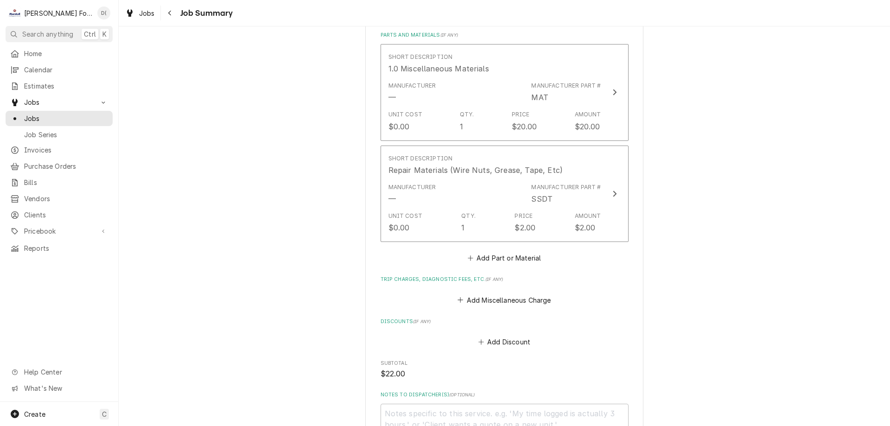
scroll to position [788, 0]
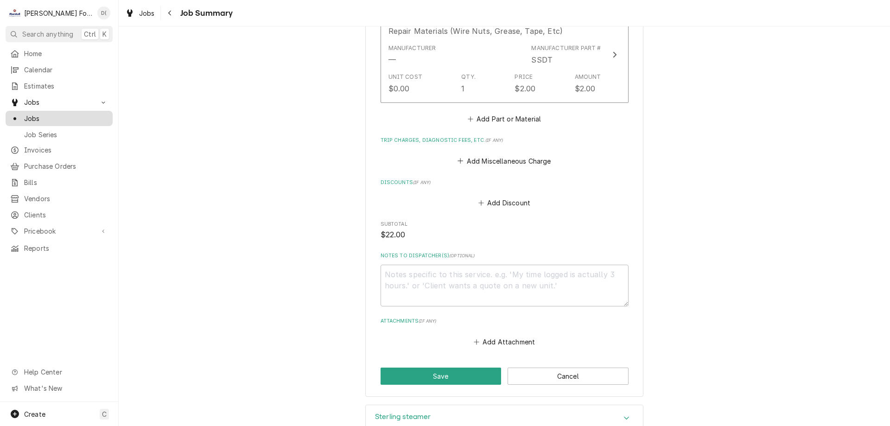
click at [73, 115] on span "Jobs" at bounding box center [66, 119] width 84 height 10
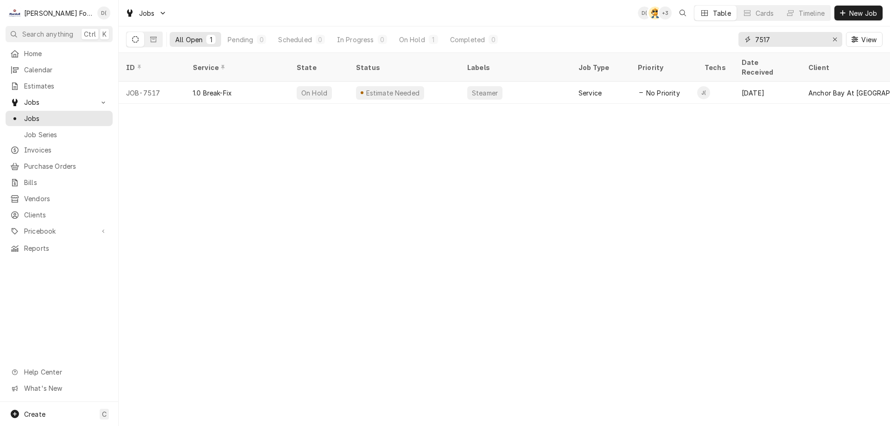
click at [781, 41] on input "7517" at bounding box center [790, 39] width 70 height 15
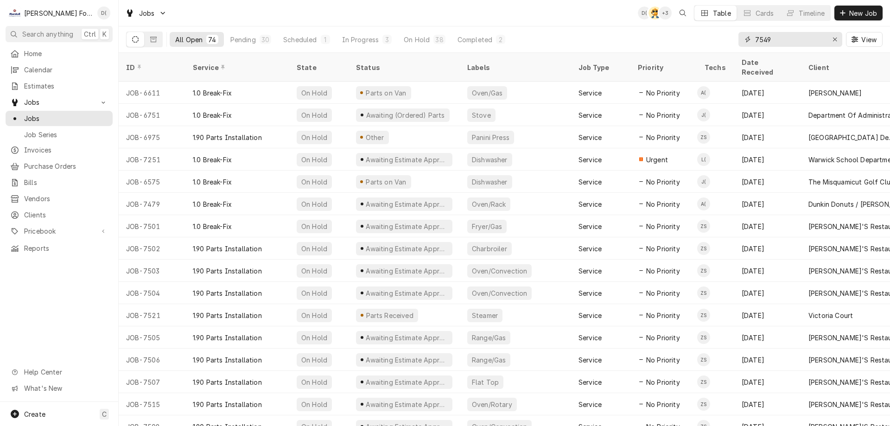
type input "7549"
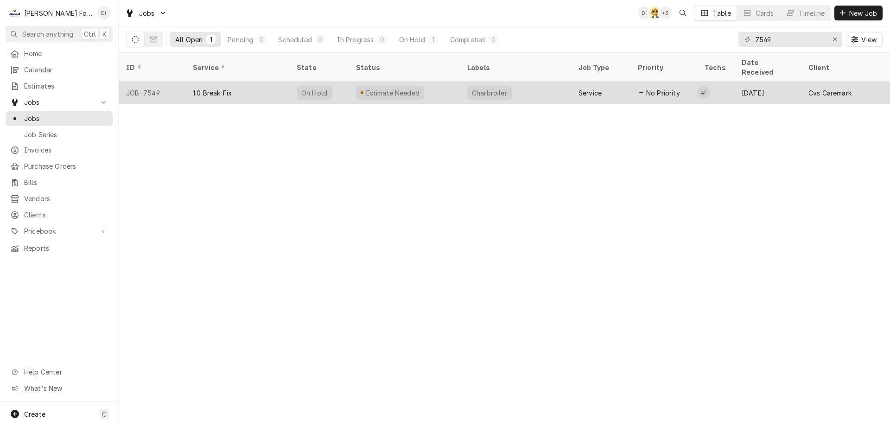
click at [452, 86] on div "Estimate Needed" at bounding box center [403, 93] width 111 height 22
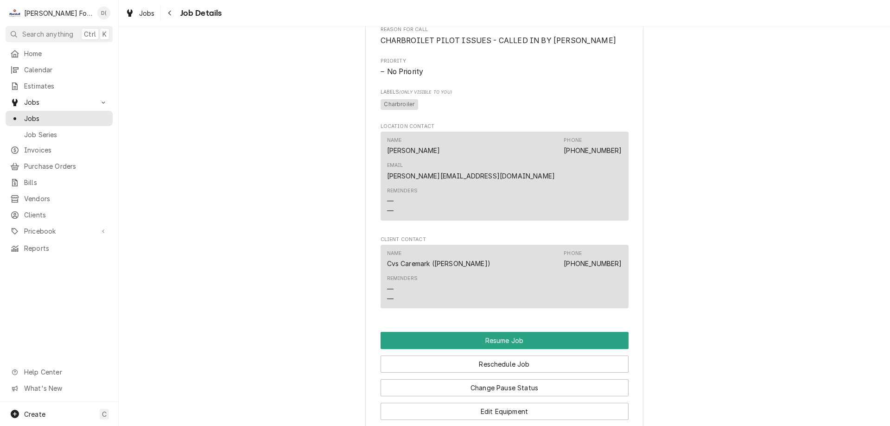
scroll to position [1112, 0]
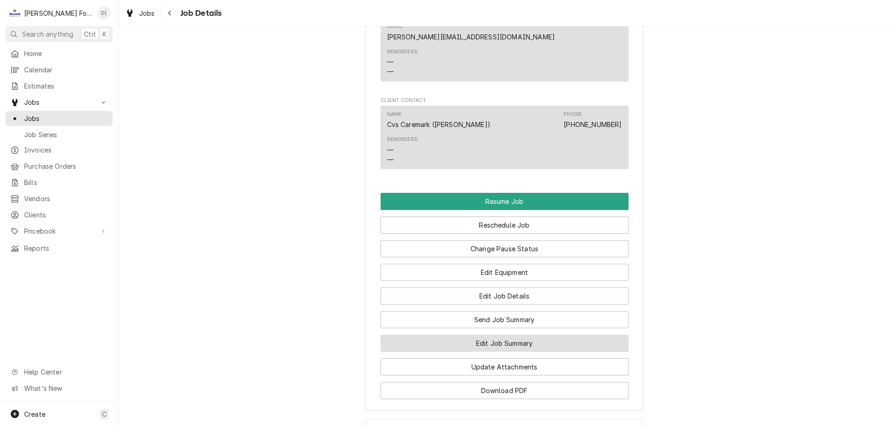
click at [469, 335] on button "Edit Job Summary" at bounding box center [504, 343] width 248 height 17
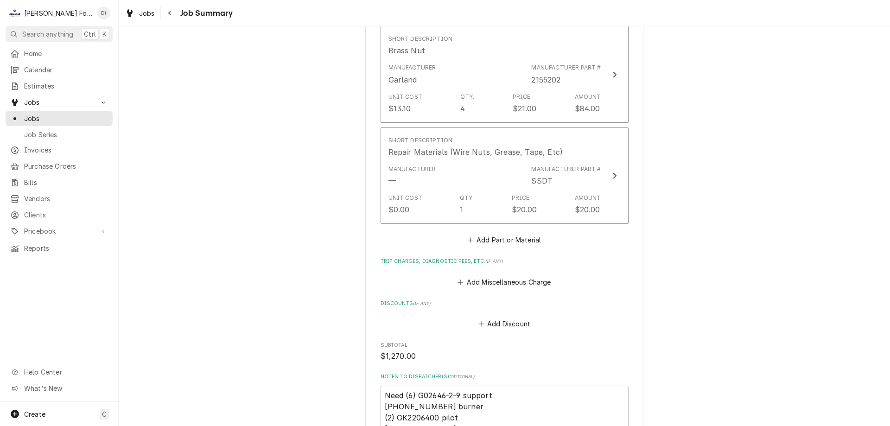
scroll to position [1026, 0]
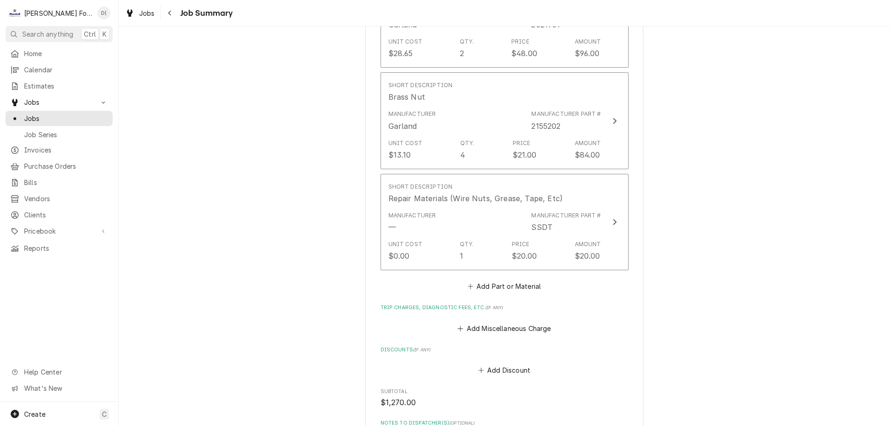
drag, startPoint x: 347, startPoint y: 272, endPoint x: 326, endPoint y: 288, distance: 26.7
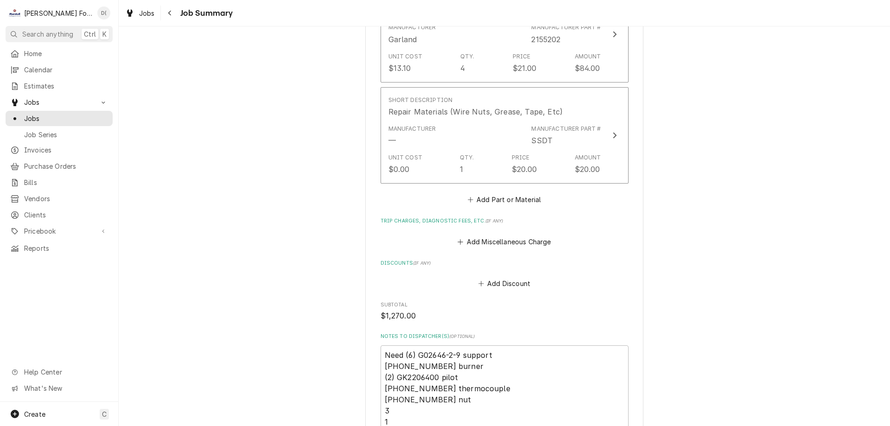
scroll to position [1205, 0]
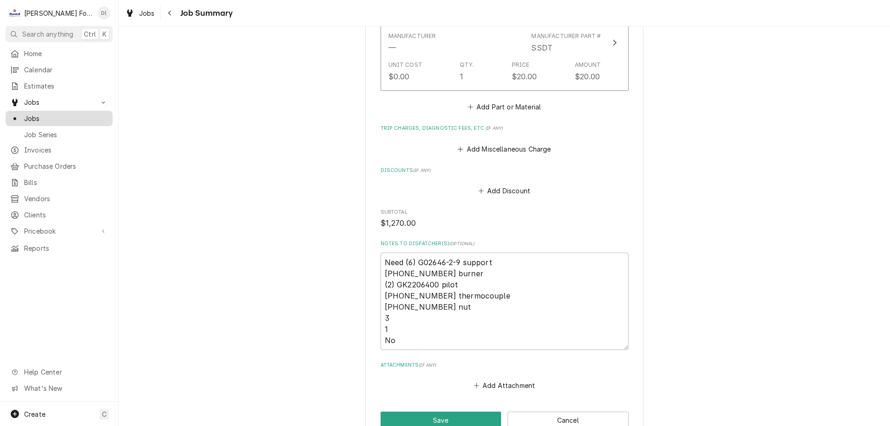
click at [87, 116] on span "Jobs" at bounding box center [66, 119] width 84 height 10
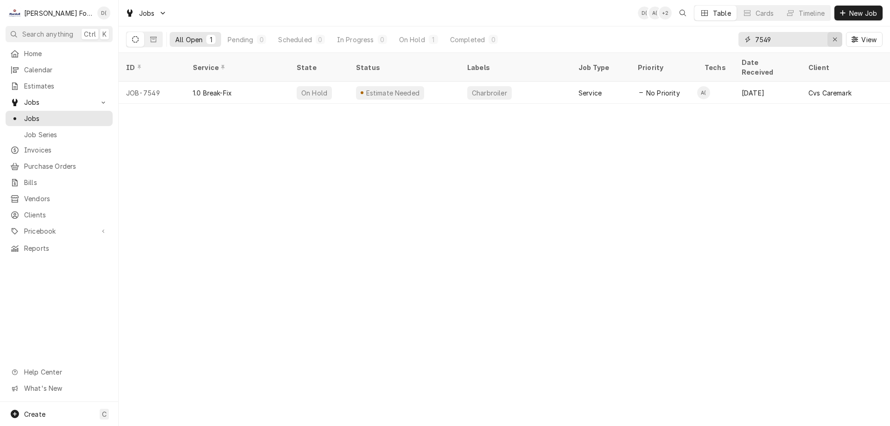
click at [833, 41] on icon "Erase input" at bounding box center [834, 39] width 5 height 6
click at [813, 42] on input "Dynamic Content Wrapper" at bounding box center [798, 39] width 87 height 15
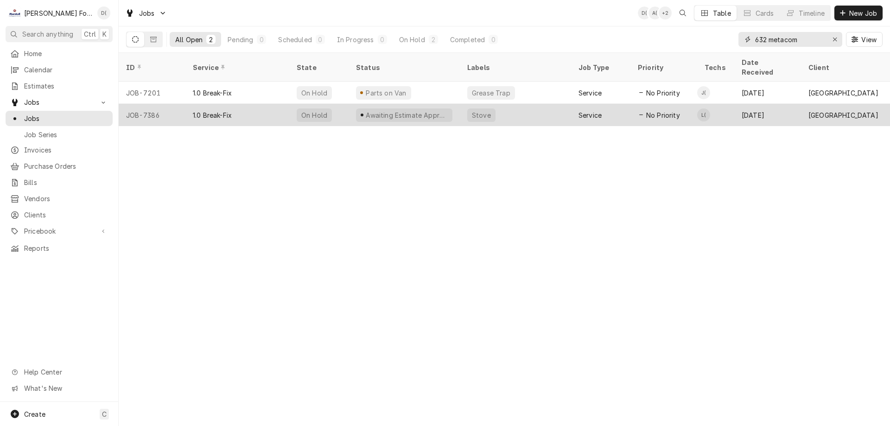
type input "632 metacom"
click at [456, 104] on div "Awaiting Estimate Approval" at bounding box center [403, 115] width 111 height 22
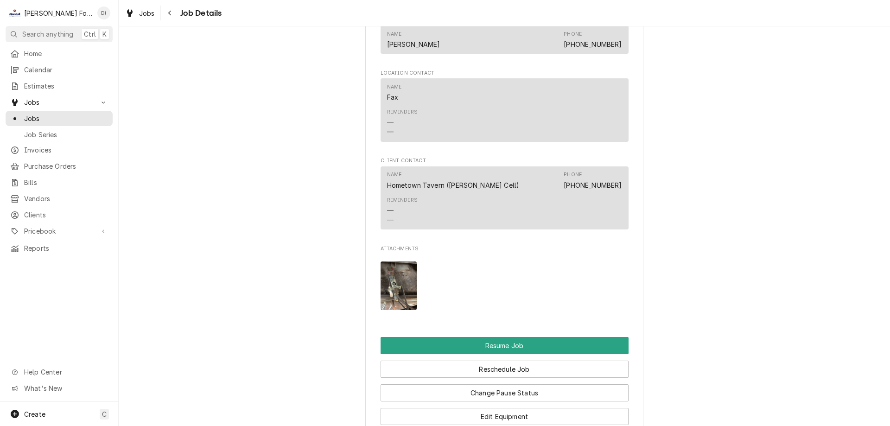
scroll to position [1066, 0]
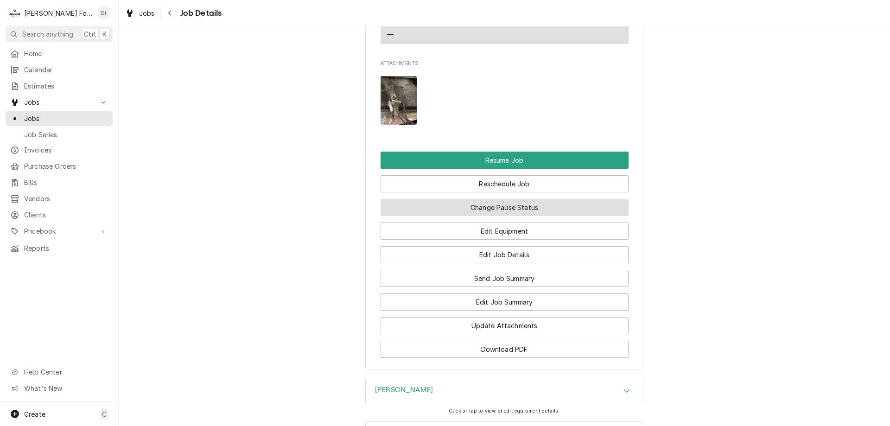
click at [561, 216] on button "Change Pause Status" at bounding box center [504, 207] width 248 height 17
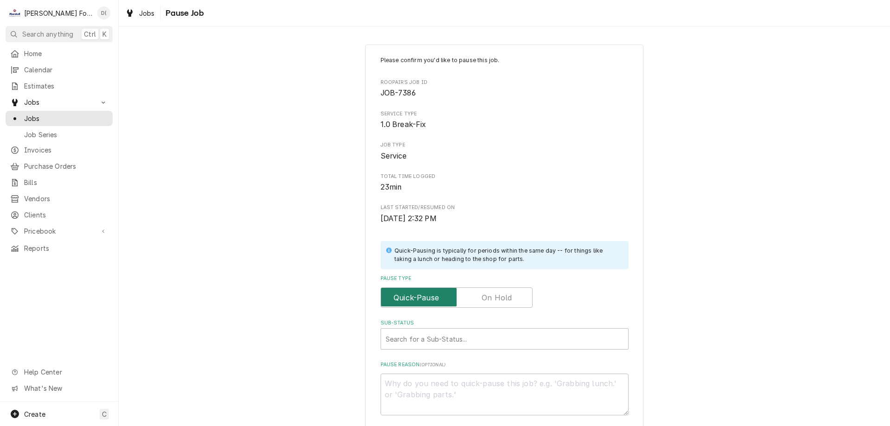
click at [514, 294] on input "Pause Type" at bounding box center [457, 297] width 144 height 20
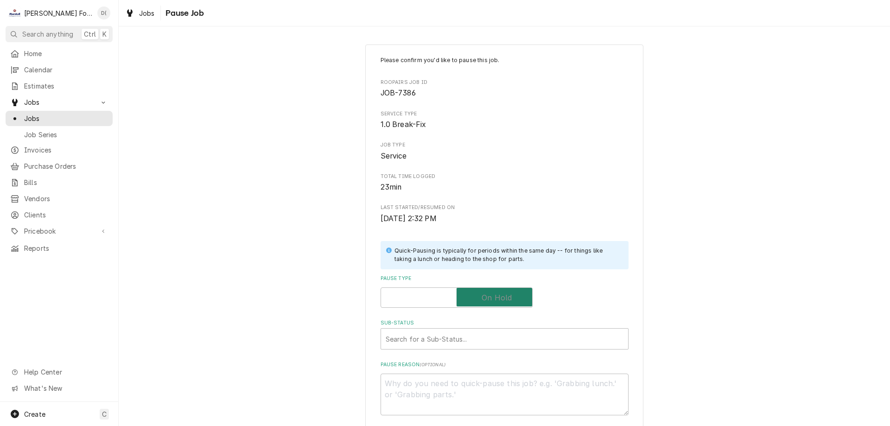
checkbox input "true"
click at [468, 336] on div "Sub-Status" at bounding box center [505, 338] width 238 height 17
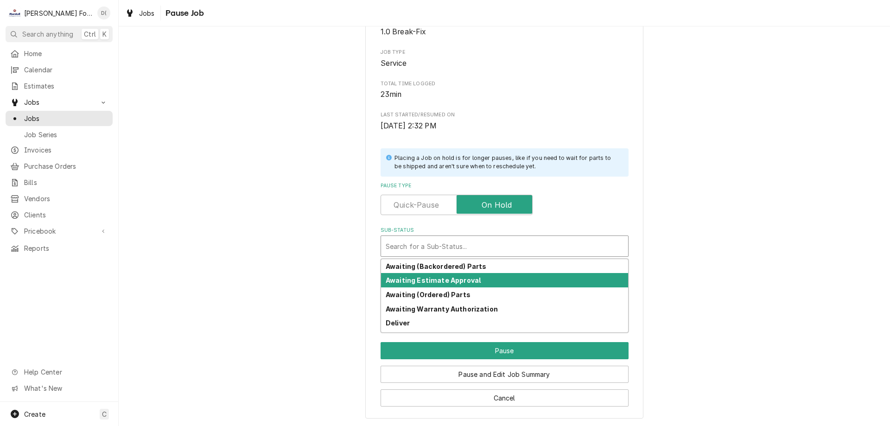
scroll to position [46, 0]
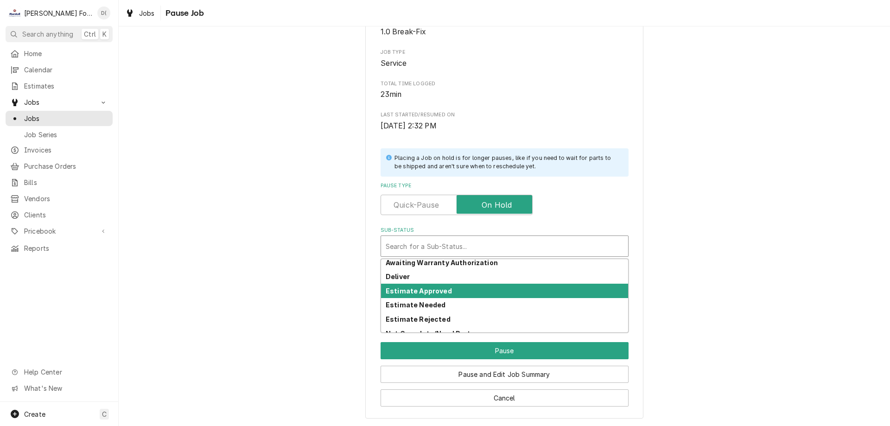
click at [409, 291] on strong "Estimate Approved" at bounding box center [419, 291] width 66 height 8
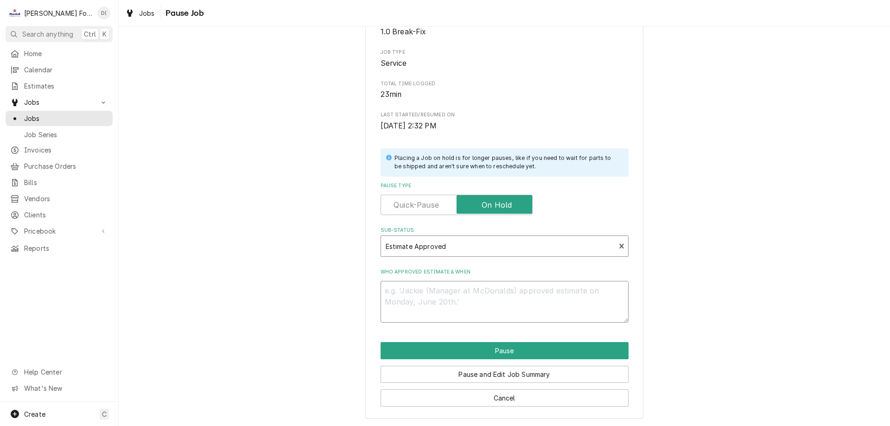
click at [429, 310] on textarea "Who approved estimate & when" at bounding box center [504, 302] width 248 height 42
type textarea "x"
type textarea "l"
type textarea "x"
type textarea "la"
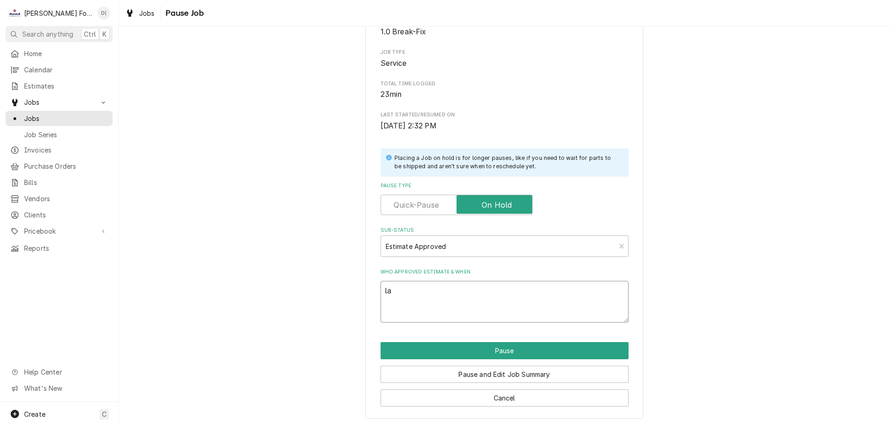
type textarea "x"
type textarea "[PERSON_NAME]"
type textarea "x"
type textarea "laur"
type textarea "x"
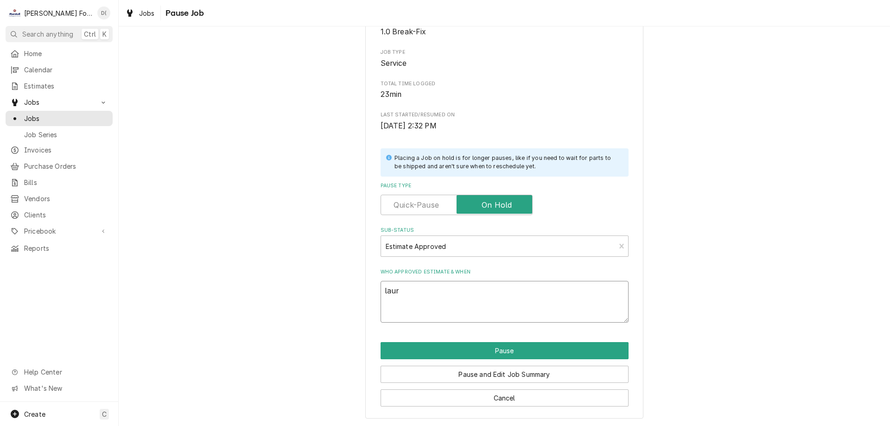
type textarea "[PERSON_NAME]"
type textarea "x"
type textarea "[PERSON_NAME]"
click at [483, 346] on button "Pause" at bounding box center [504, 350] width 248 height 17
type textarea "x"
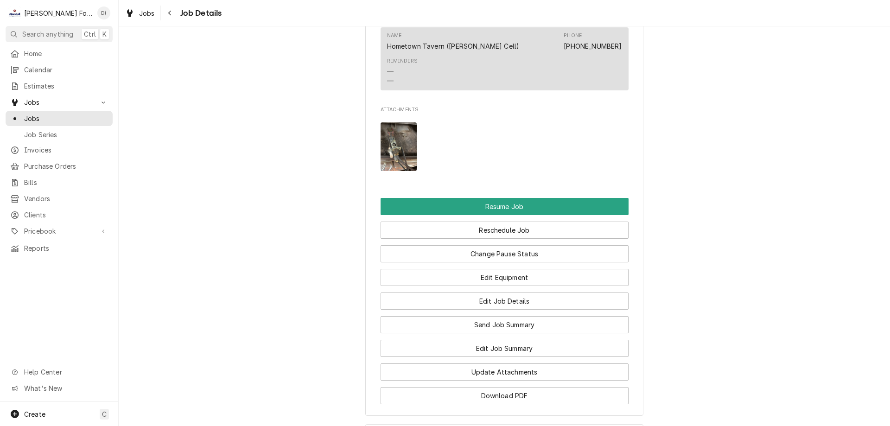
scroll to position [1112, 0]
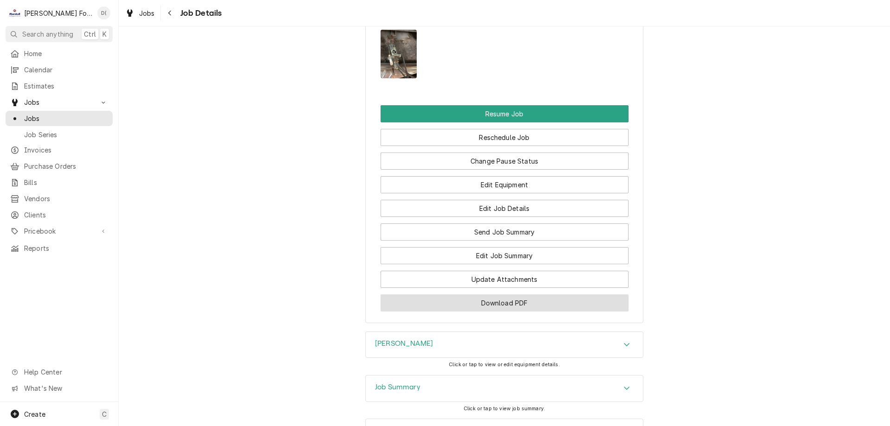
click at [466, 311] on button "Download PDF" at bounding box center [504, 302] width 248 height 17
click at [70, 114] on span "Jobs" at bounding box center [66, 119] width 84 height 10
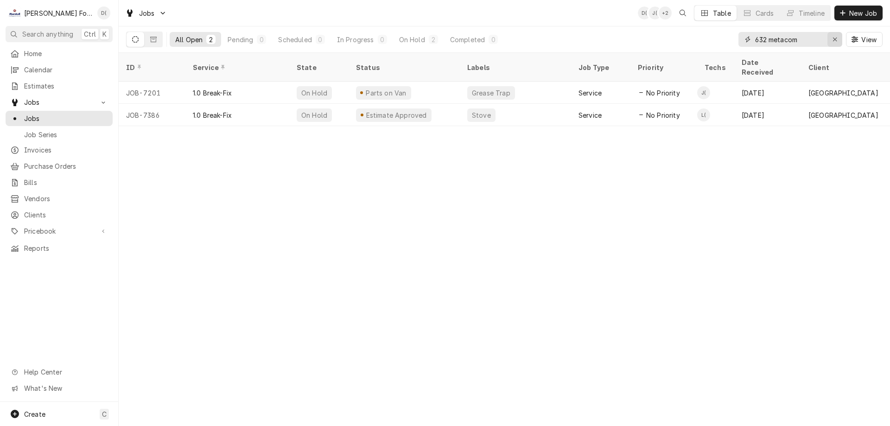
click at [836, 39] on icon "Erase input" at bounding box center [834, 39] width 5 height 6
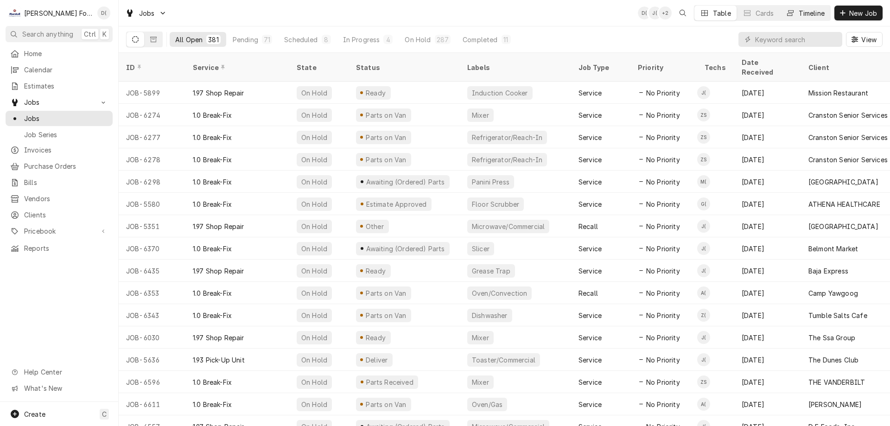
click at [810, 14] on div "Timeline" at bounding box center [811, 13] width 26 height 10
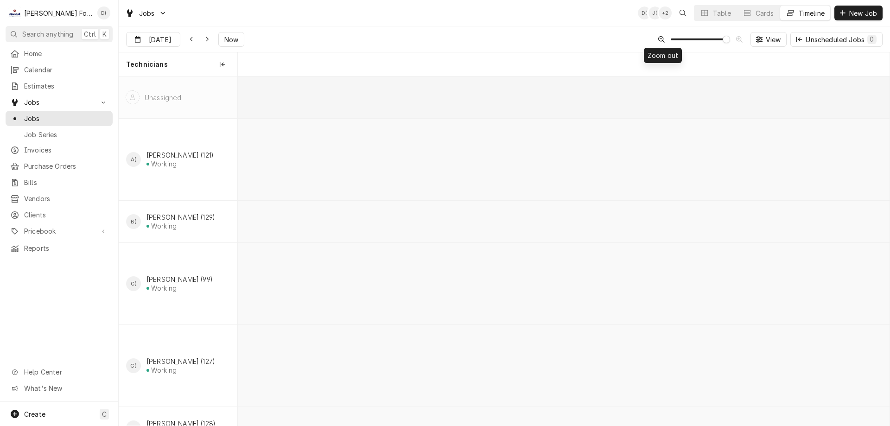
scroll to position [0, 12916]
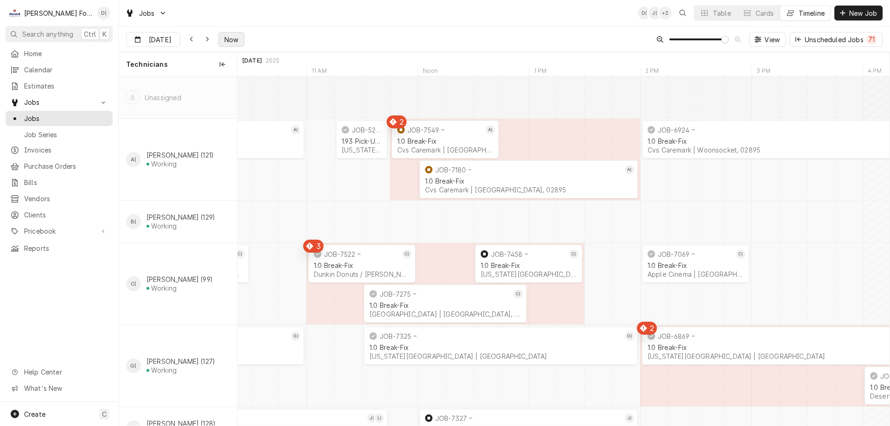
click at [231, 41] on span "Now" at bounding box center [231, 40] width 18 height 10
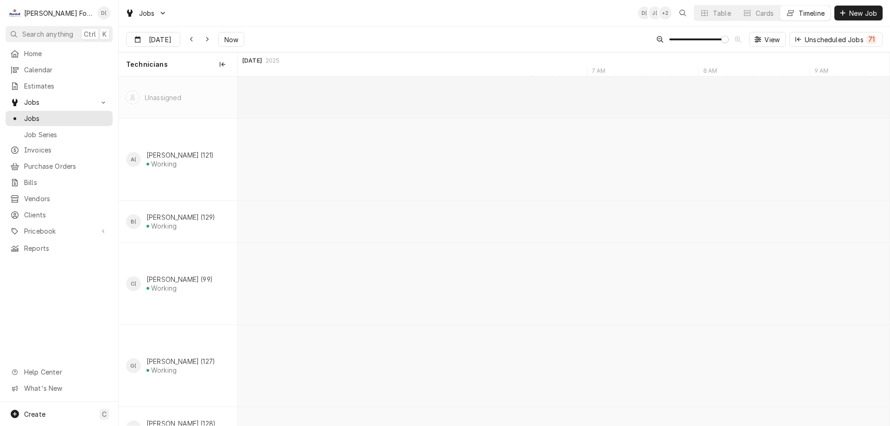
scroll to position [0, 15710]
type input "Sep 25"
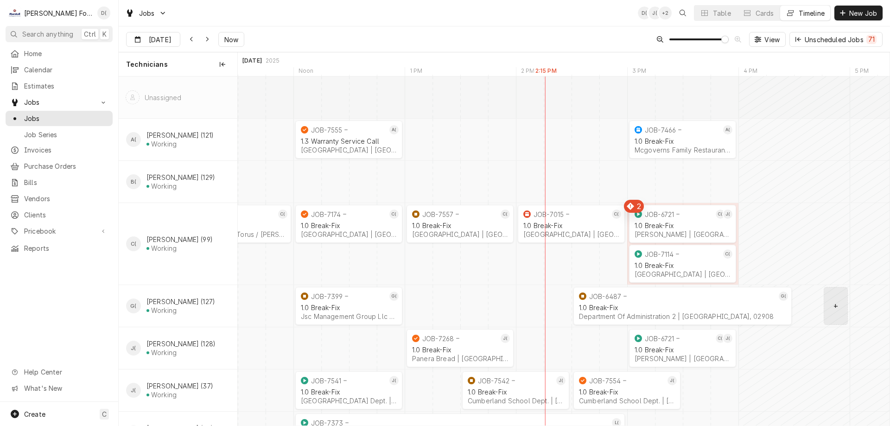
scroll to position [46, 0]
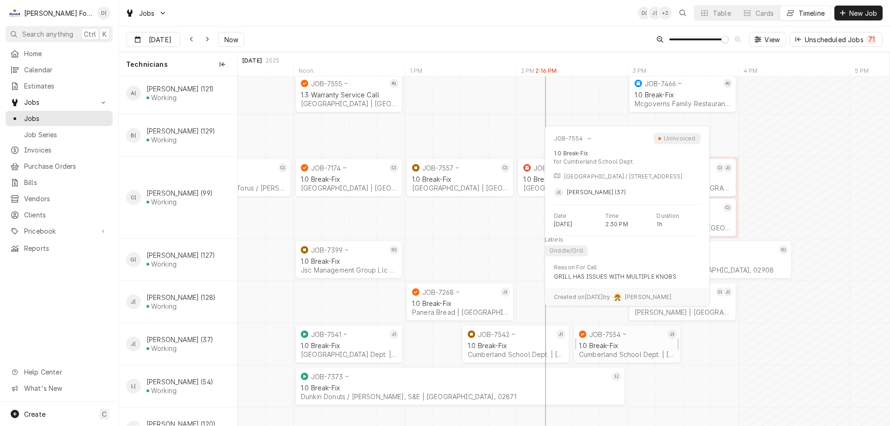
click at [643, 344] on div "1.0 Break-Fix" at bounding box center [627, 346] width 96 height 8
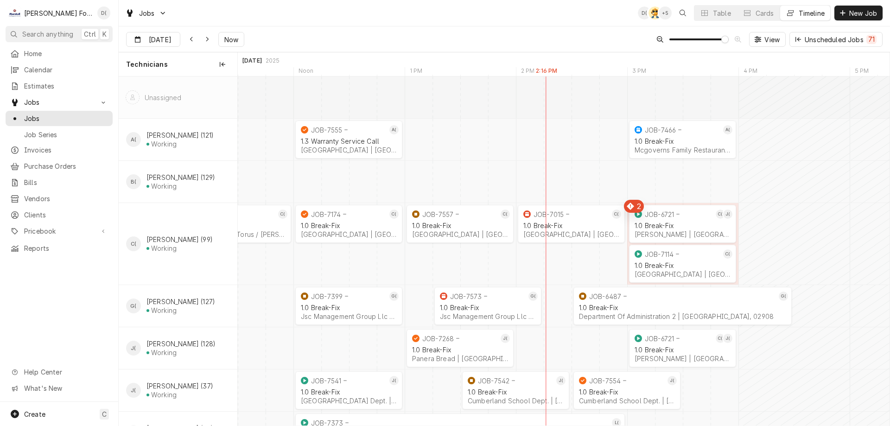
scroll to position [0, 12929]
click at [709, 16] on button "Table" at bounding box center [715, 13] width 42 height 15
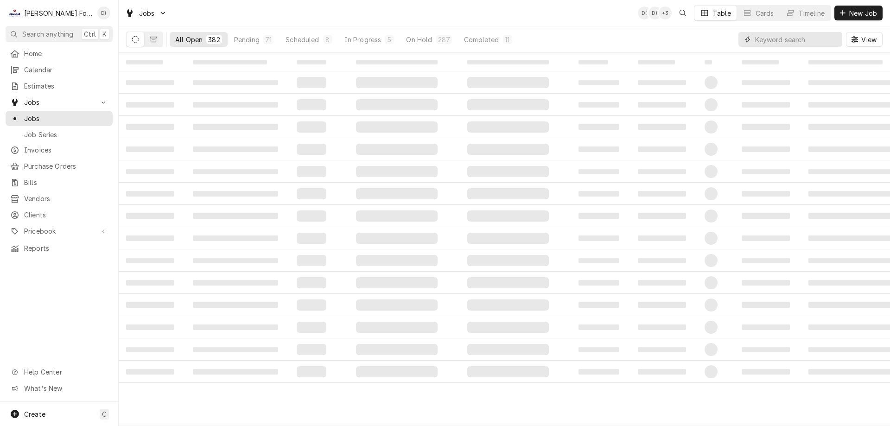
click at [791, 44] on input "Dynamic Content Wrapper" at bounding box center [796, 39] width 82 height 15
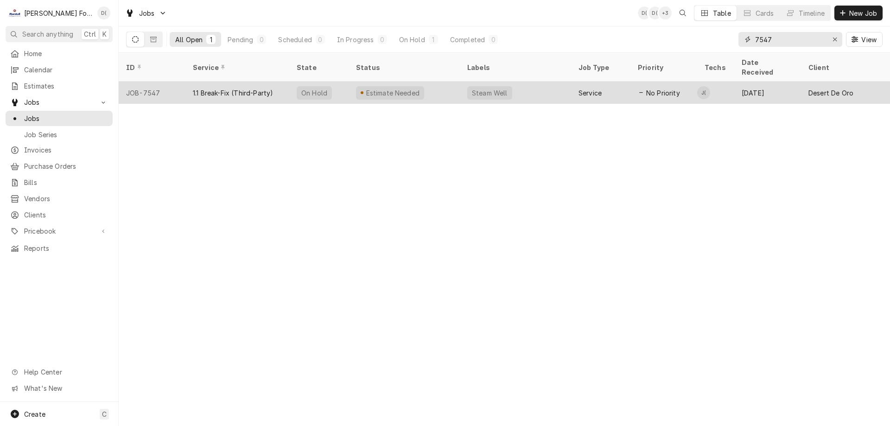
type input "7547"
click at [449, 82] on div "Estimate Needed" at bounding box center [403, 93] width 111 height 22
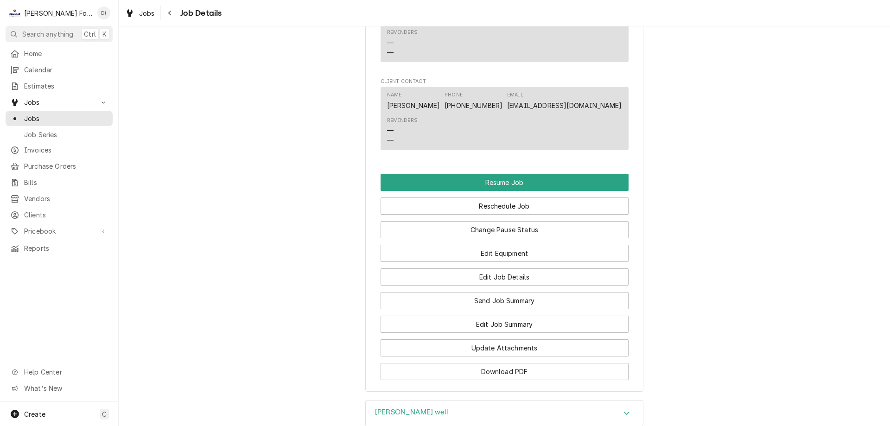
scroll to position [880, 0]
click at [513, 331] on button "Edit Job Summary" at bounding box center [504, 324] width 248 height 17
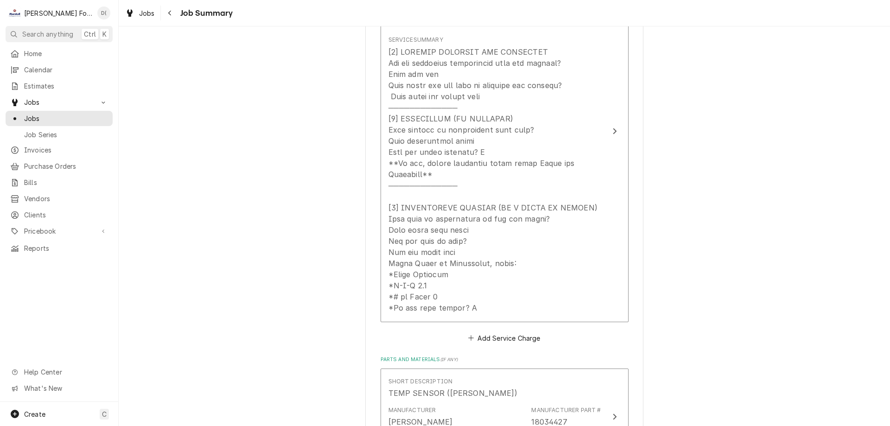
scroll to position [417, 0]
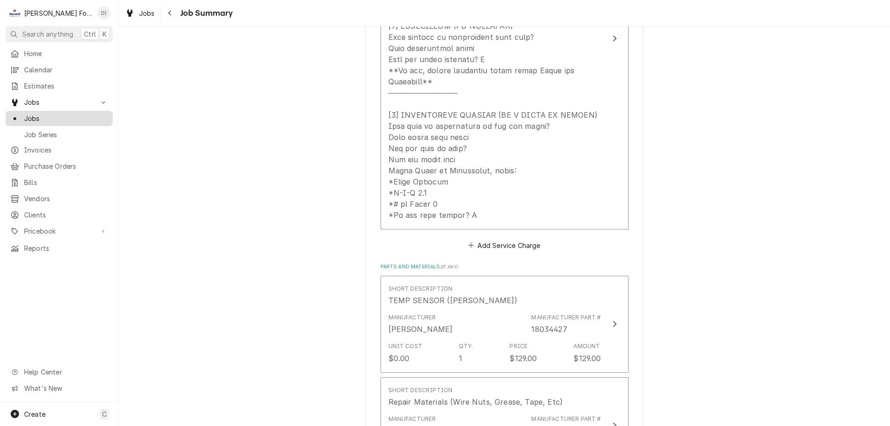
click at [57, 114] on span "Jobs" at bounding box center [66, 119] width 84 height 10
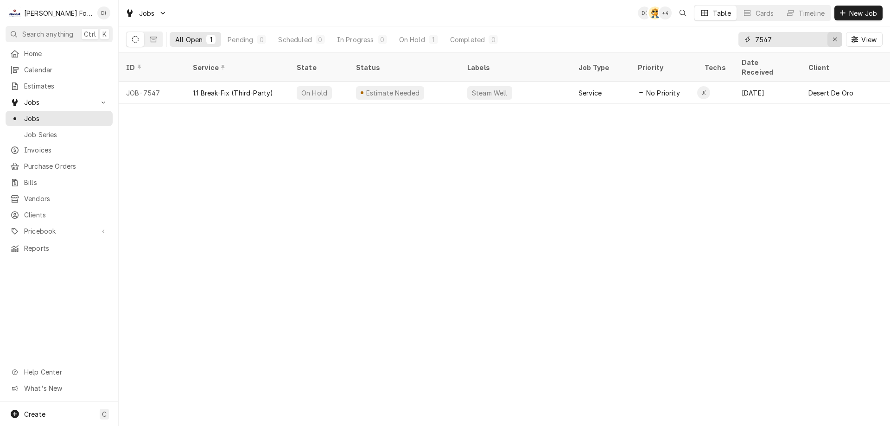
click at [831, 38] on div "Erase input" at bounding box center [834, 39] width 9 height 9
click at [825, 38] on input "Dynamic Content Wrapper" at bounding box center [798, 39] width 87 height 15
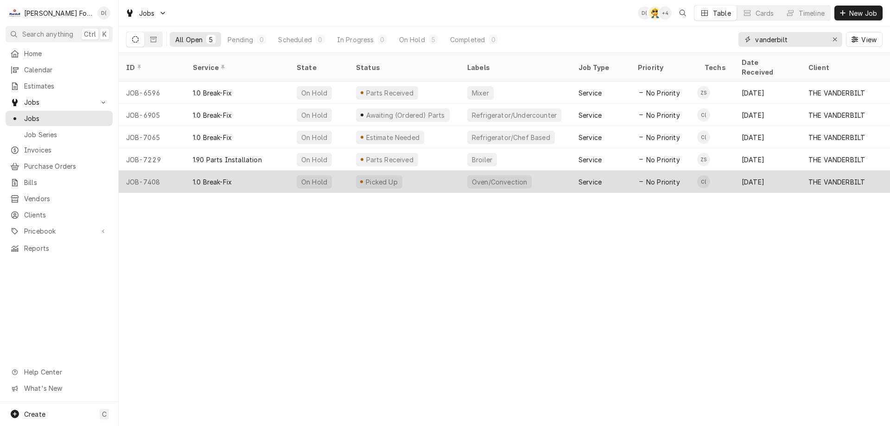
type input "vanderbilt"
click at [448, 171] on div "Picked Up" at bounding box center [403, 182] width 111 height 22
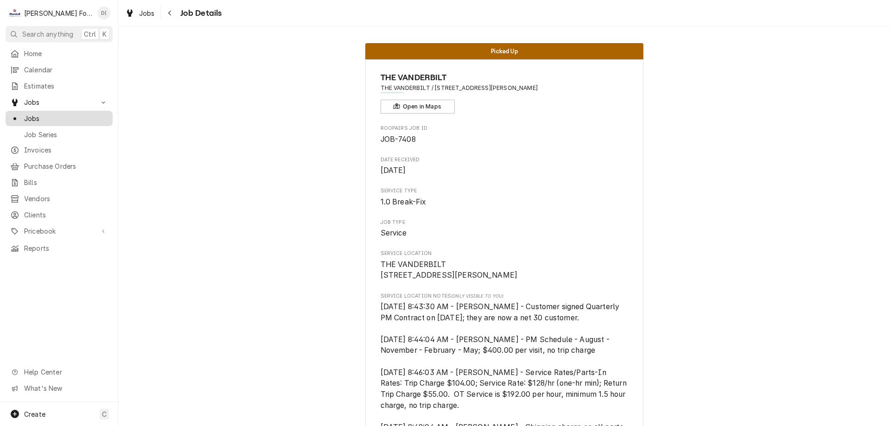
click at [82, 120] on div "Jobs" at bounding box center [58, 119] width 103 height 12
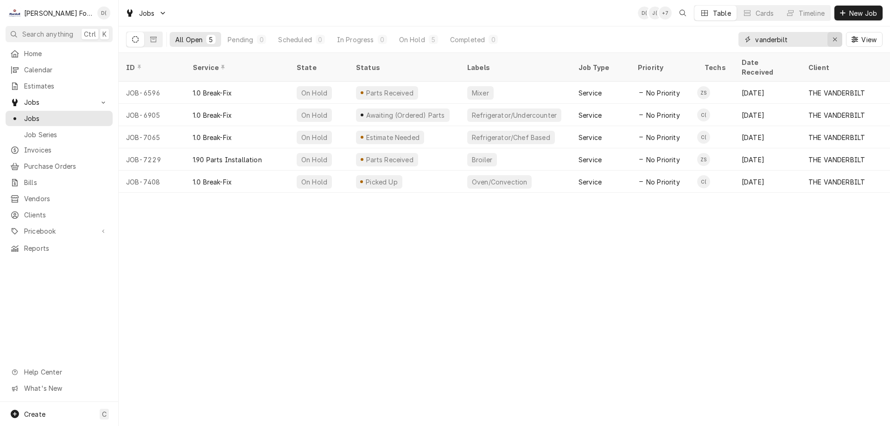
click at [834, 38] on icon "Erase input" at bounding box center [834, 39] width 5 height 6
click at [803, 42] on input "Dynamic Content Wrapper" at bounding box center [798, 39] width 87 height 15
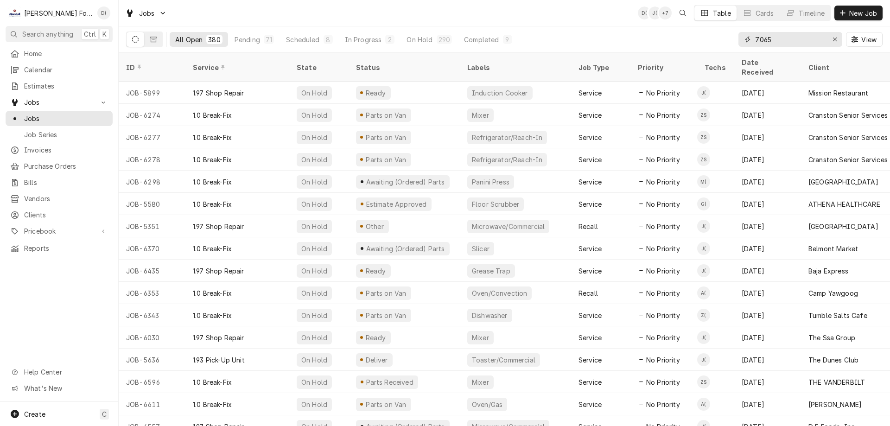
type input "7065"
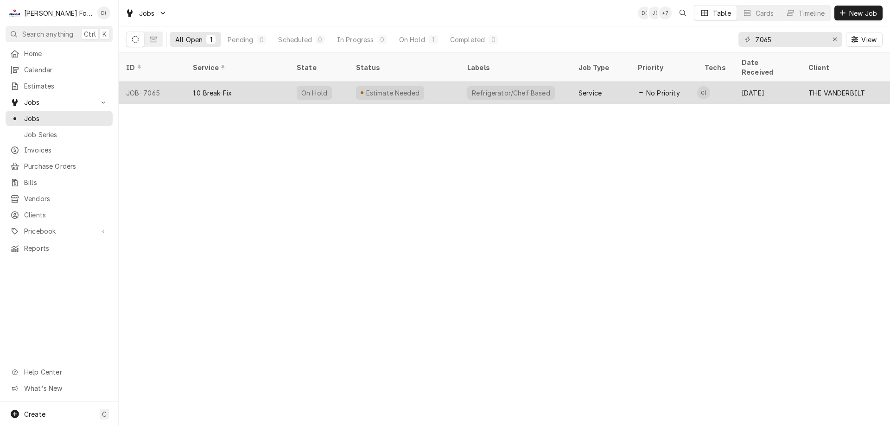
click at [444, 82] on div "Estimate Needed" at bounding box center [403, 93] width 111 height 22
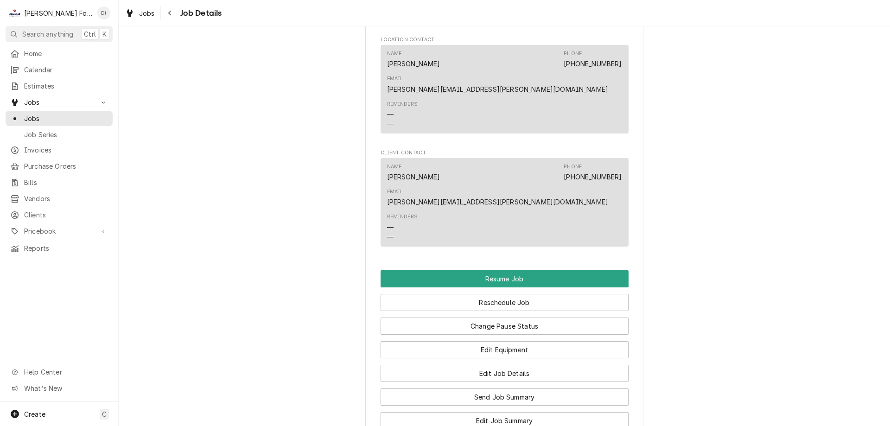
scroll to position [1400, 0]
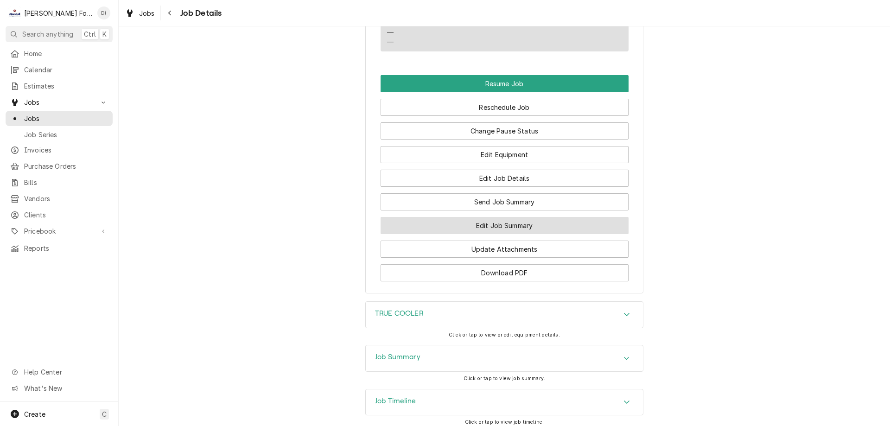
click at [457, 217] on button "Edit Job Summary" at bounding box center [504, 225] width 248 height 17
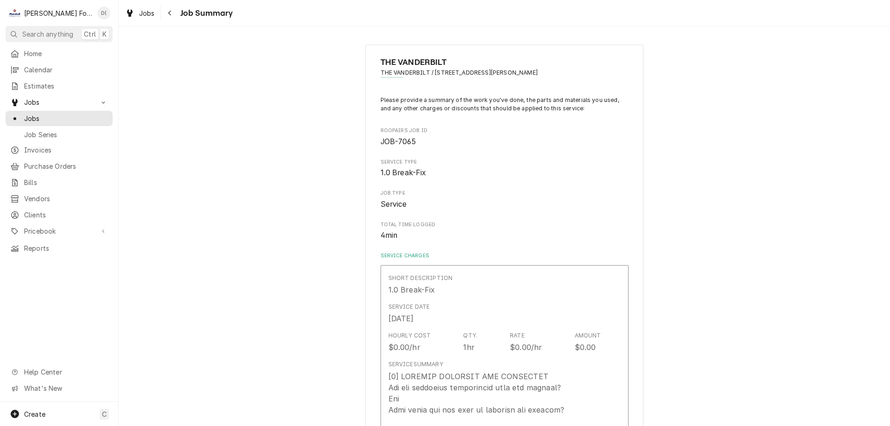
type textarea "x"
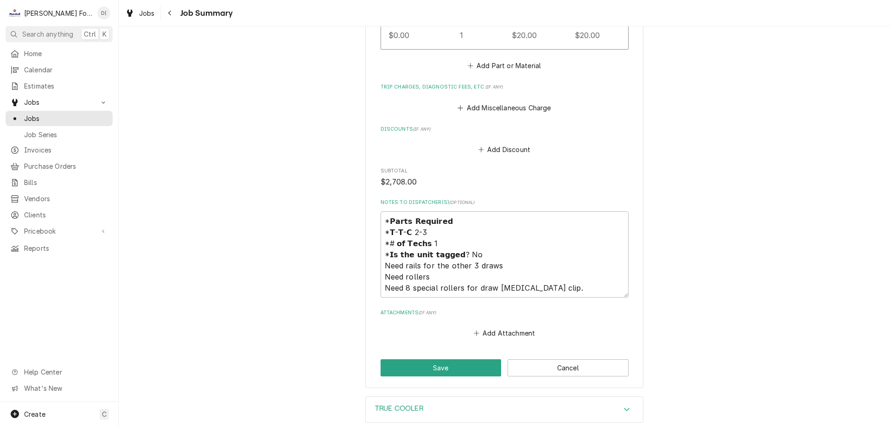
scroll to position [1292, 0]
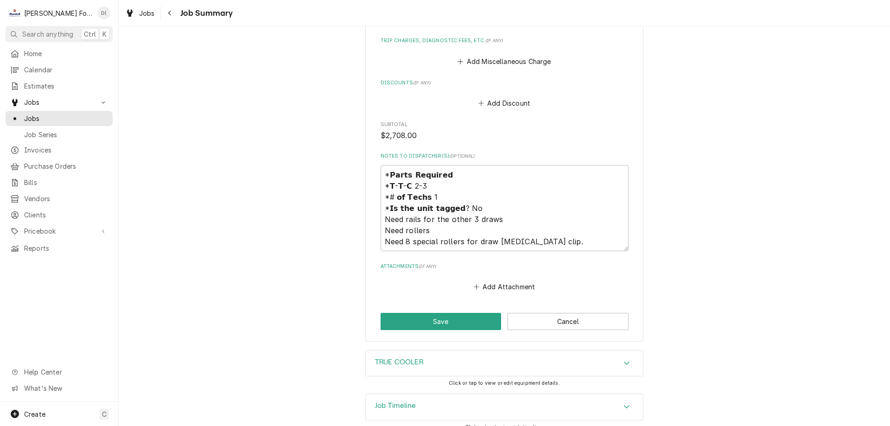
click at [414, 397] on div "Job Timeline" at bounding box center [504, 407] width 277 height 26
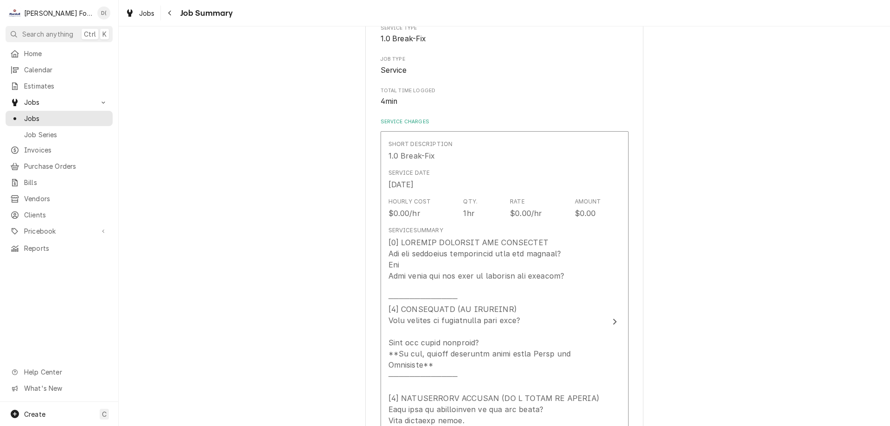
scroll to position [0, 0]
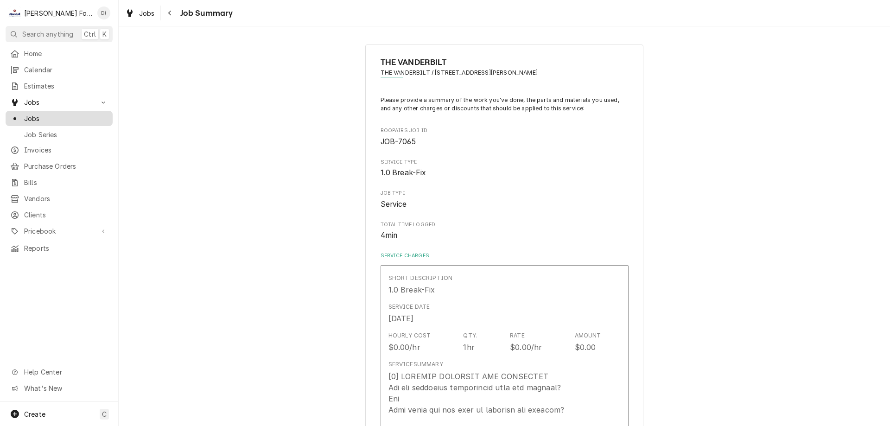
click at [60, 115] on span "Jobs" at bounding box center [66, 119] width 84 height 10
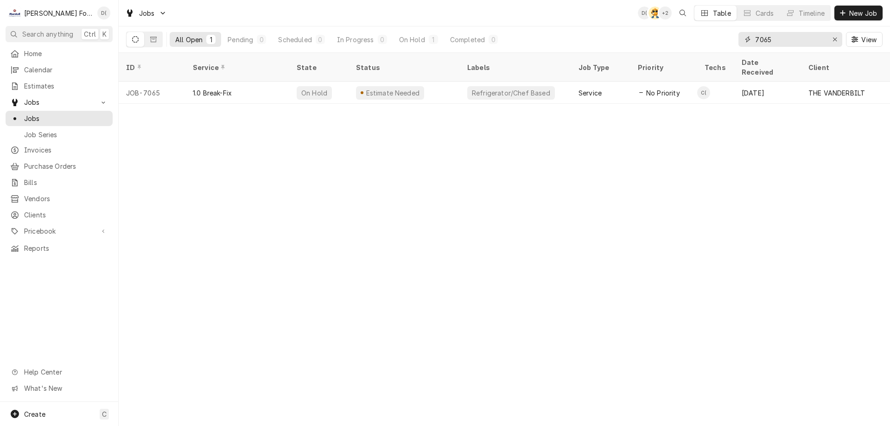
click at [835, 42] on icon "Erase input" at bounding box center [834, 39] width 5 height 6
click at [822, 42] on input "Dynamic Content Wrapper" at bounding box center [798, 39] width 87 height 15
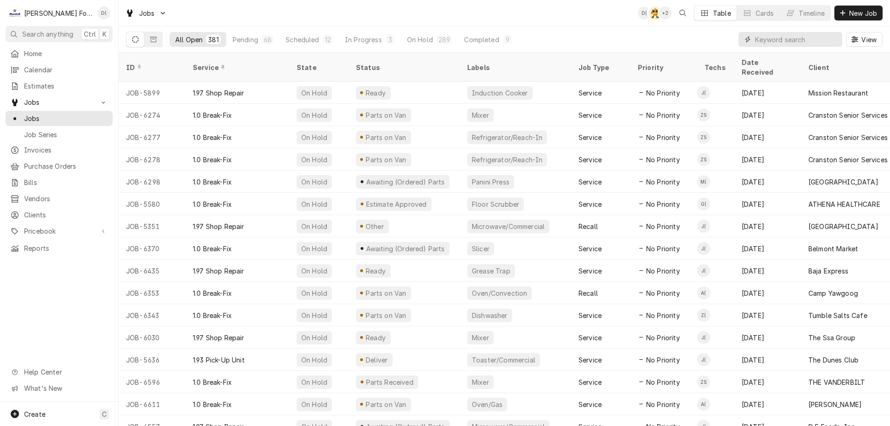
type input ","
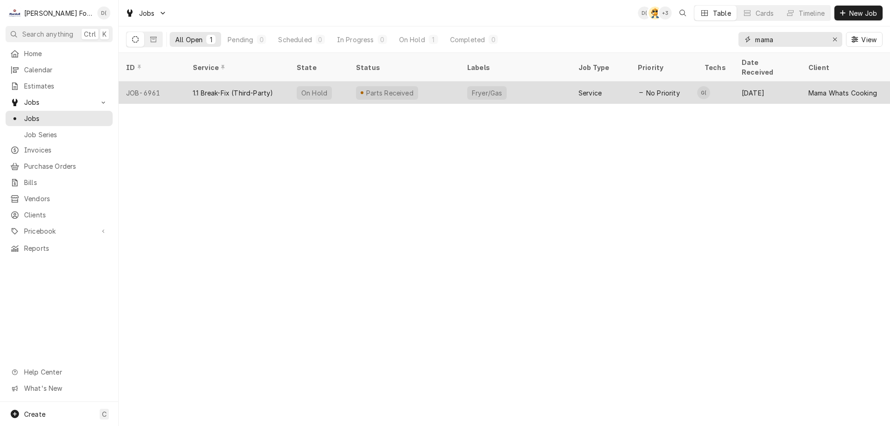
type input "mama"
click at [445, 84] on div "Parts Received" at bounding box center [403, 93] width 111 height 22
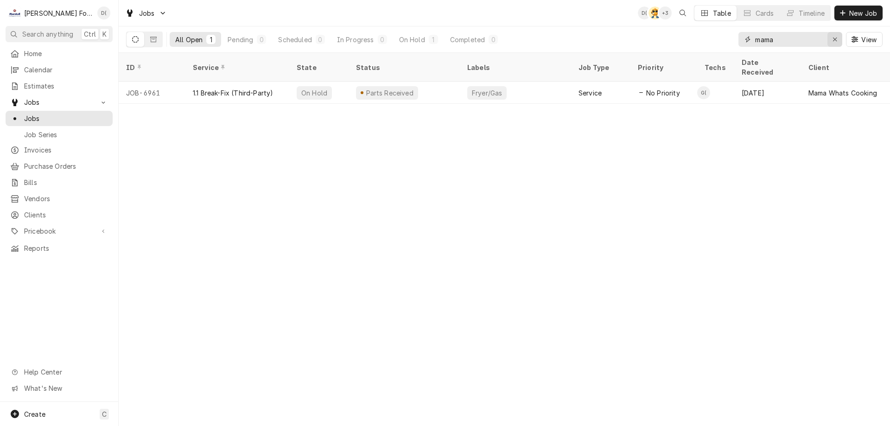
click at [832, 38] on icon "Erase input" at bounding box center [834, 39] width 5 height 6
